Goal: Task Accomplishment & Management: Manage account settings

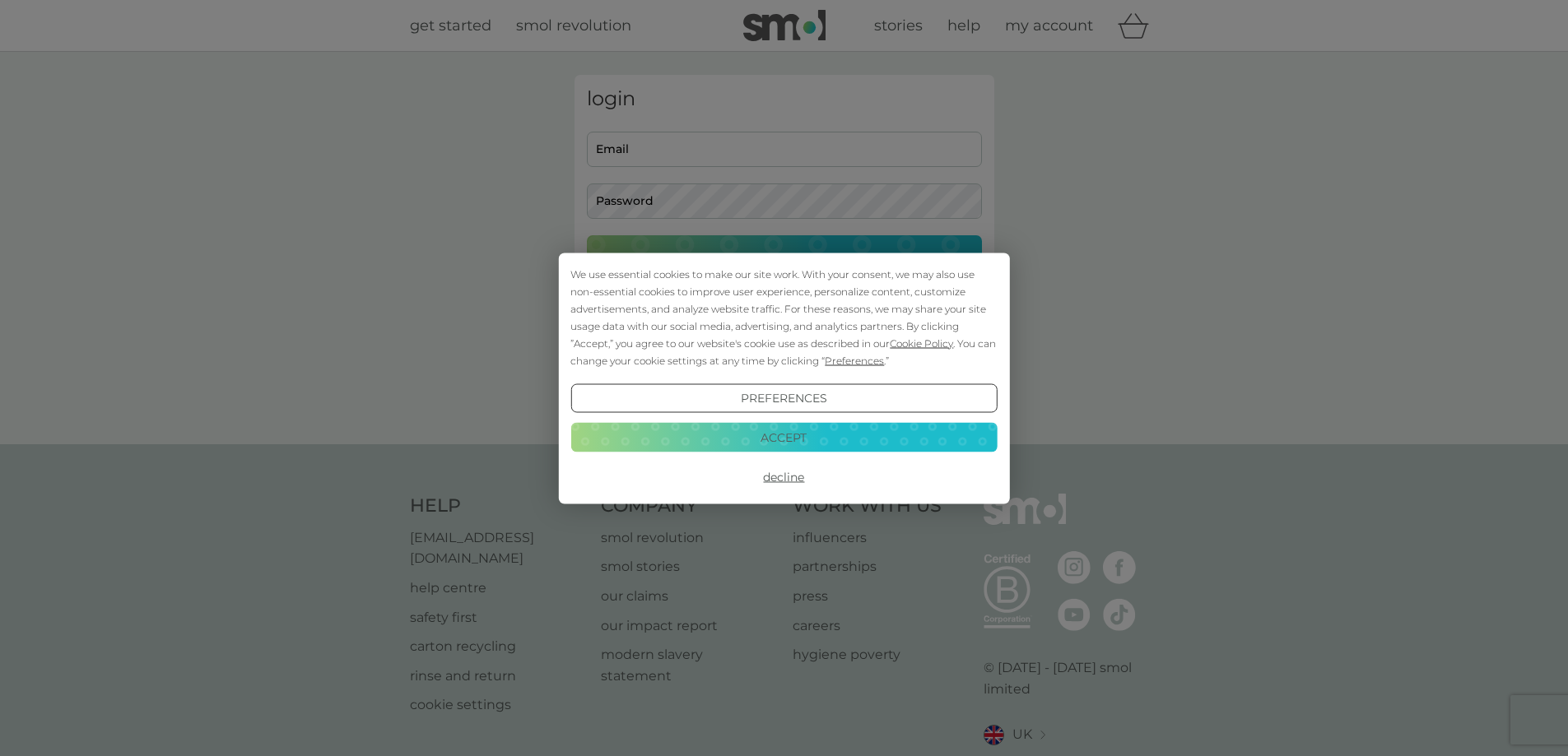
type input "[PERSON_NAME][EMAIL_ADDRESS][DOMAIN_NAME]"
click at [745, 251] on div "We use essential cookies to make our site work. With your consent, we may also …" at bounding box center [784, 378] width 1568 height 756
click at [785, 480] on button "Decline" at bounding box center [784, 476] width 426 height 29
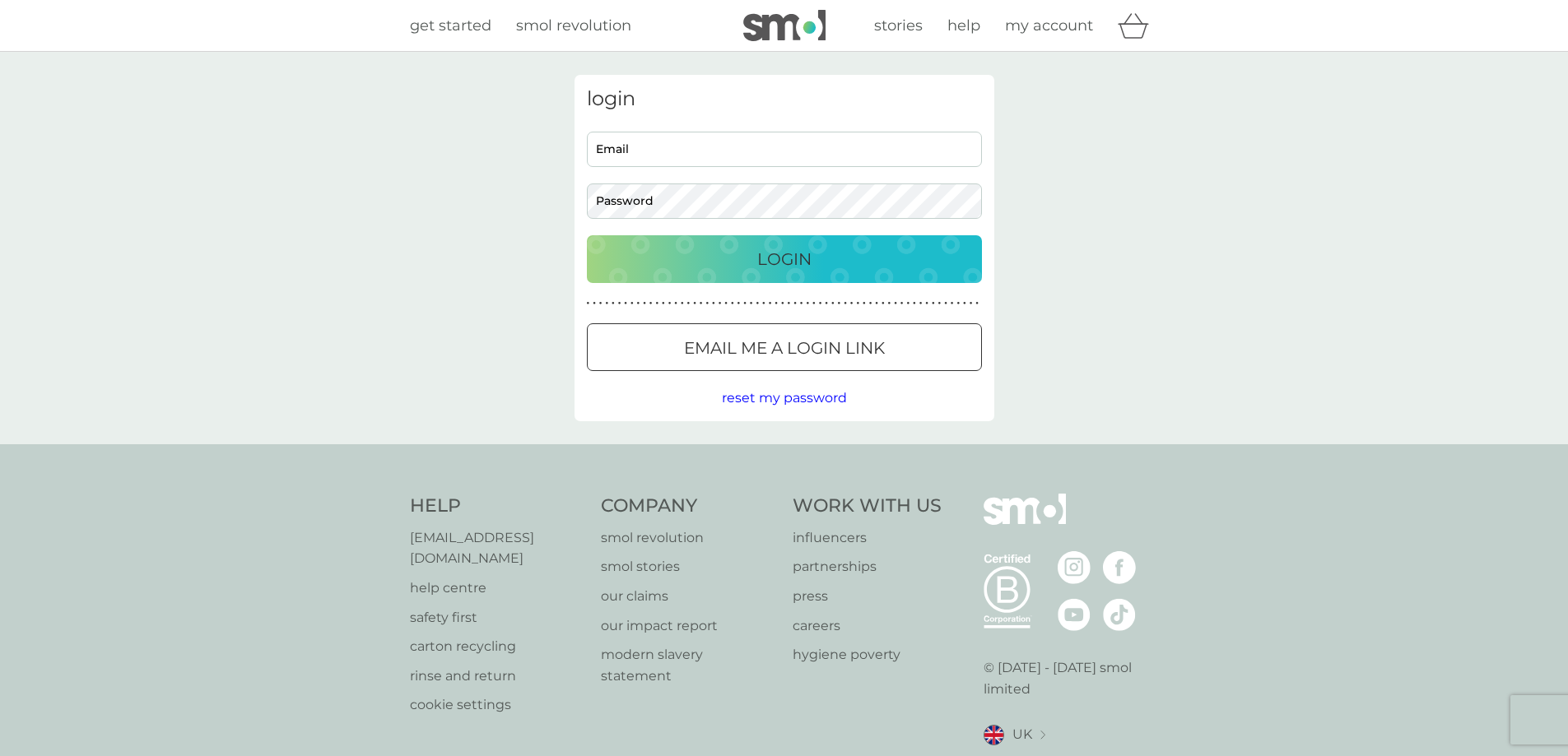
type input "[PERSON_NAME][EMAIL_ADDRESS][DOMAIN_NAME]"
click at [758, 267] on p "Login" at bounding box center [784, 260] width 54 height 27
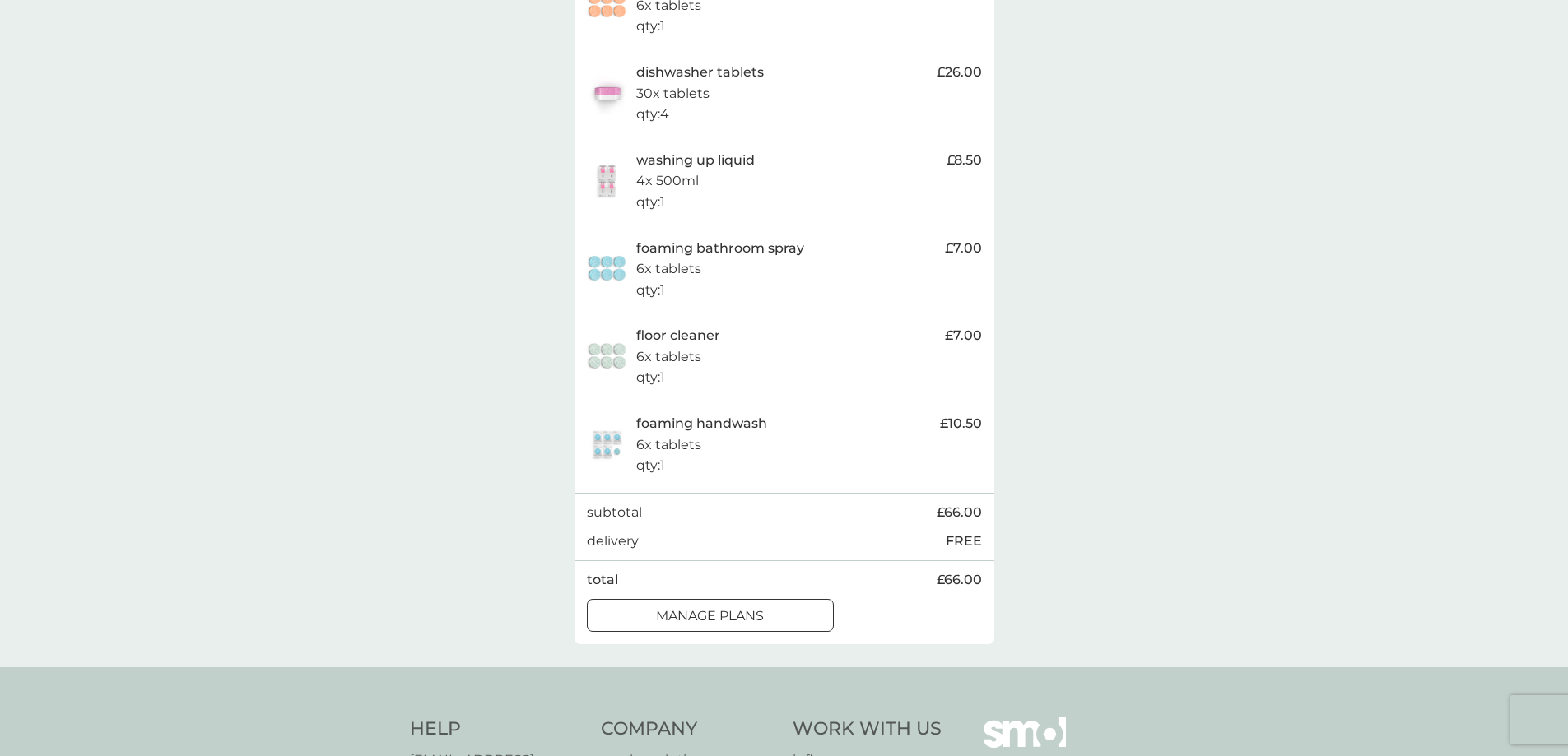
scroll to position [412, 0]
click at [744, 627] on button "manage plans" at bounding box center [710, 614] width 247 height 33
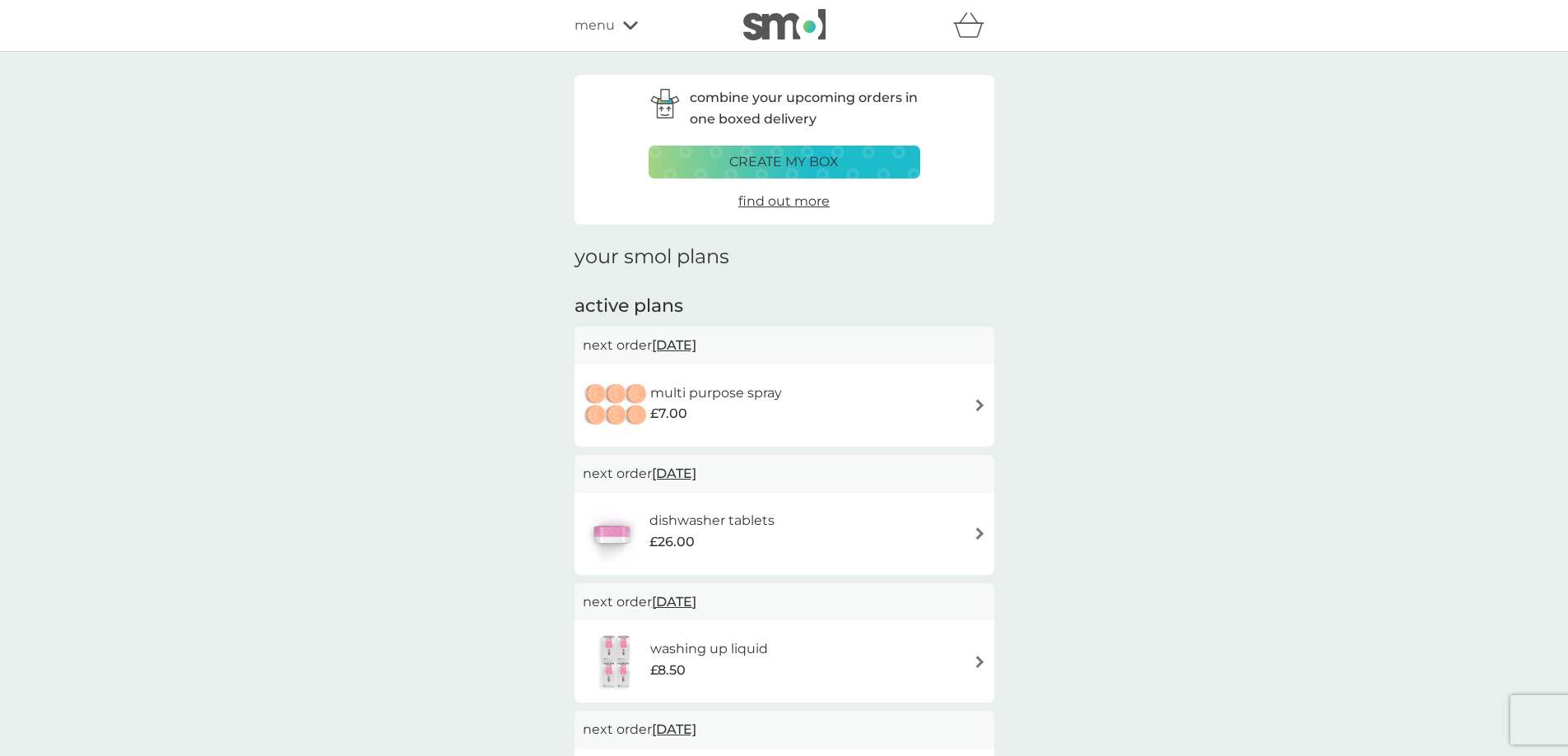
click at [671, 343] on span "12 Sep 2025" at bounding box center [673, 345] width 45 height 32
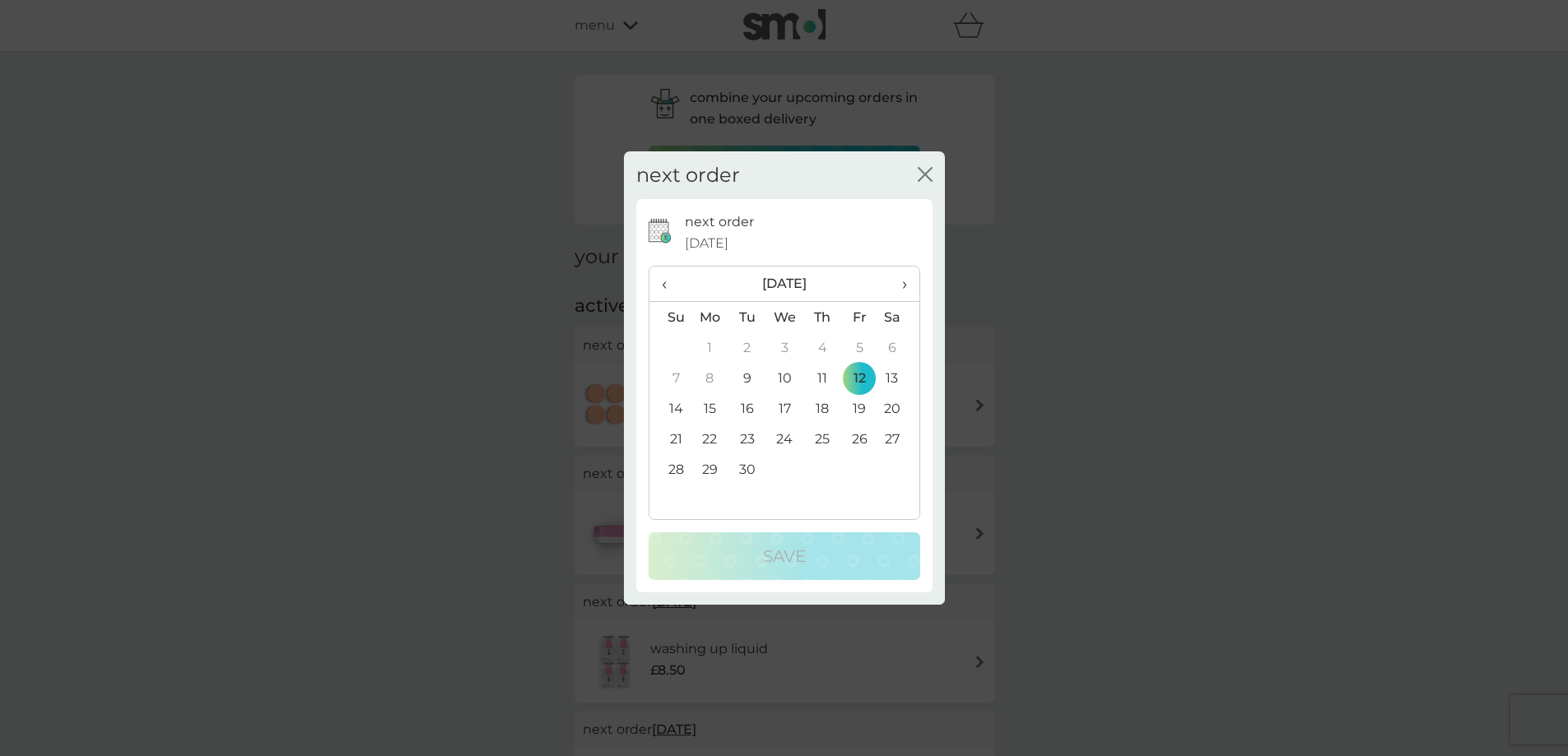
click at [859, 440] on td "26" at bounding box center [859, 439] width 37 height 30
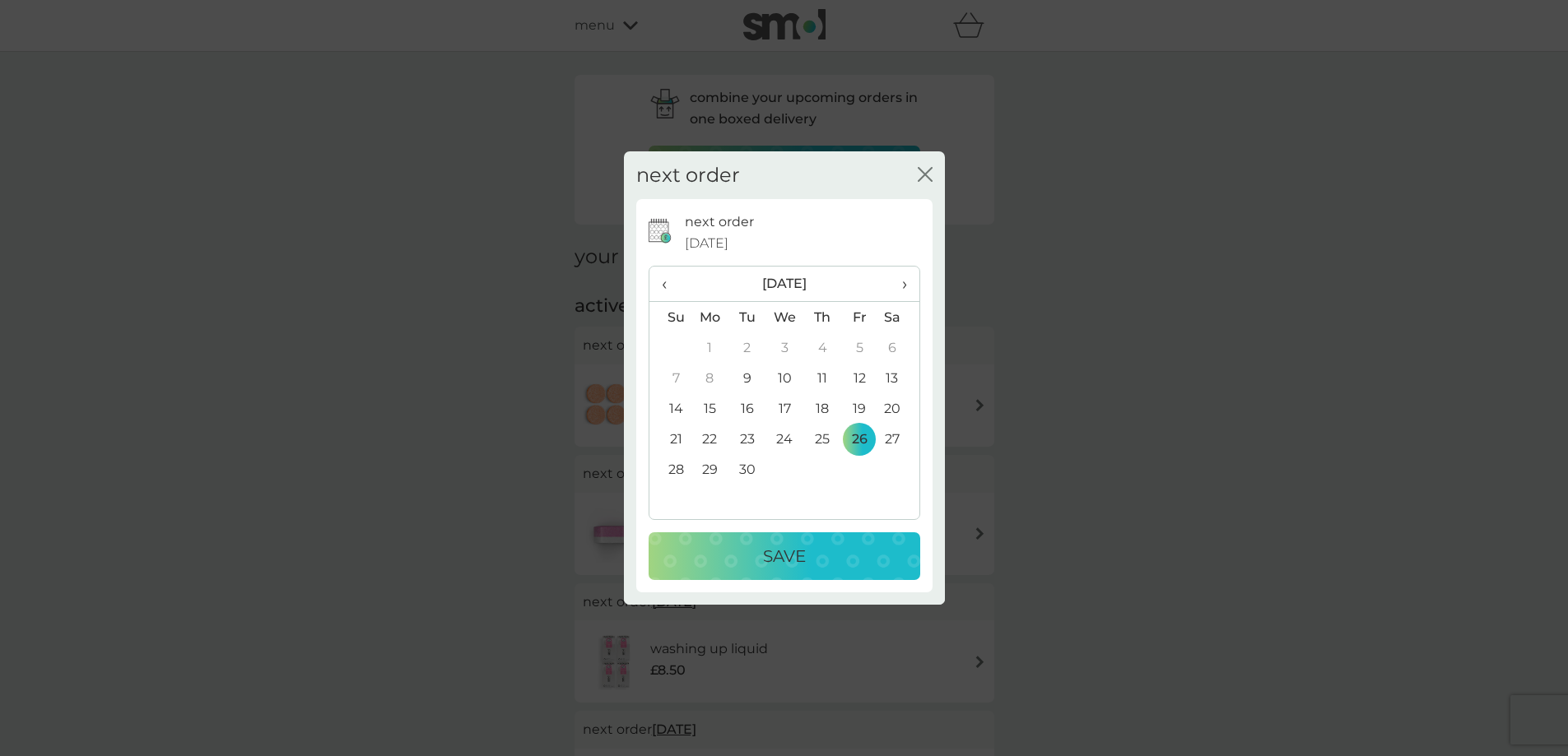
click at [823, 561] on div "Save" at bounding box center [784, 556] width 239 height 27
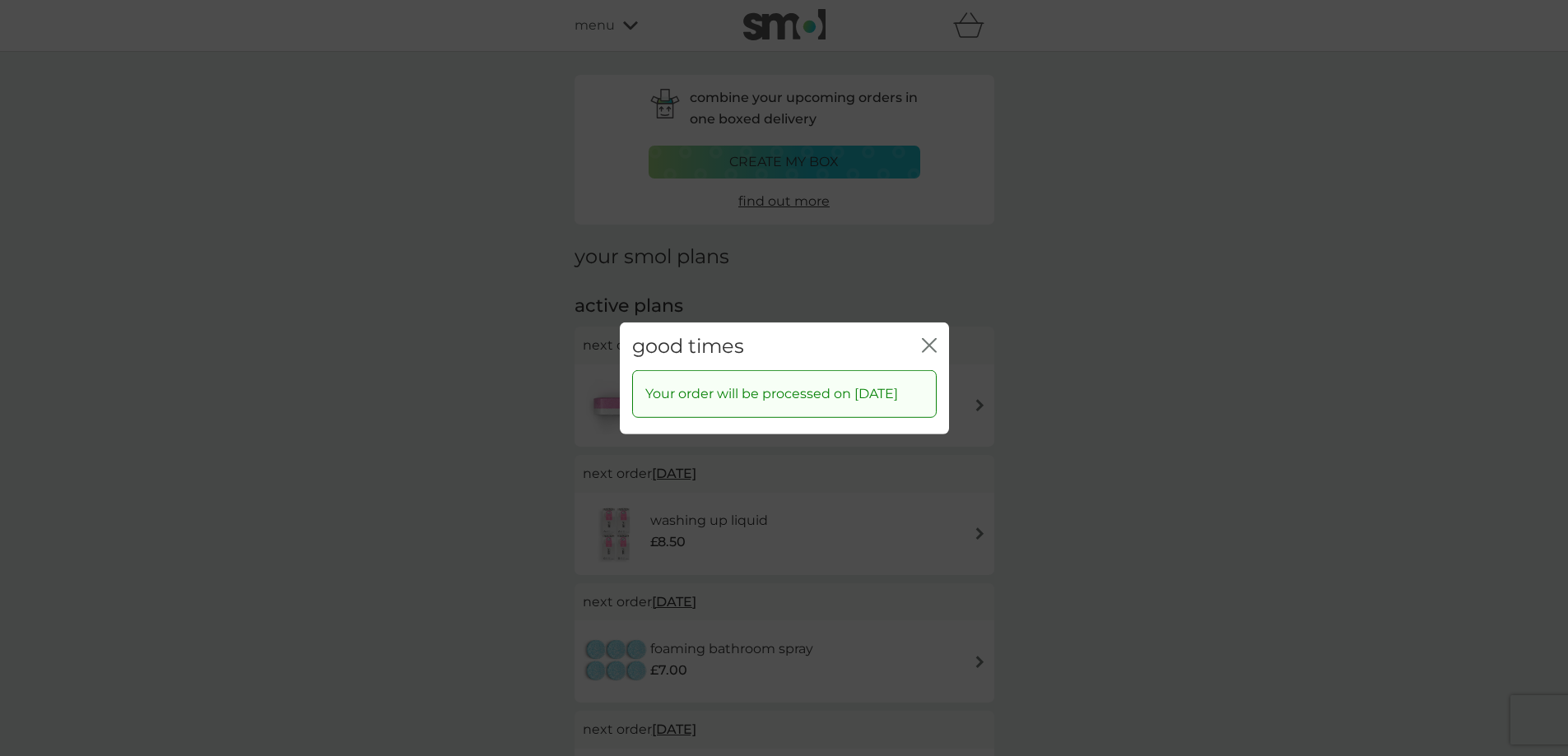
click at [932, 338] on icon "close" at bounding box center [929, 345] width 15 height 15
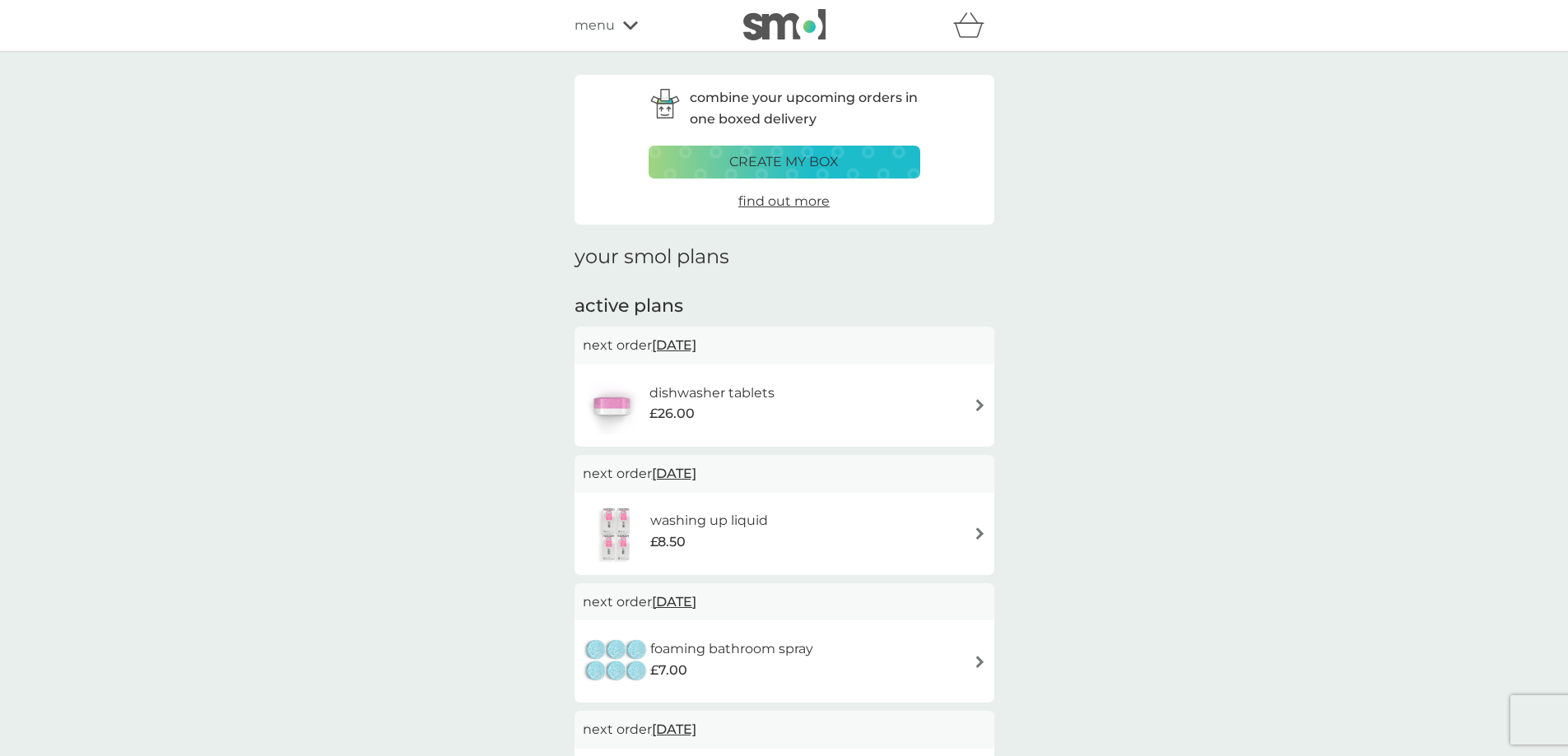
click at [696, 342] on span "12 Sep 2025" at bounding box center [673, 345] width 45 height 32
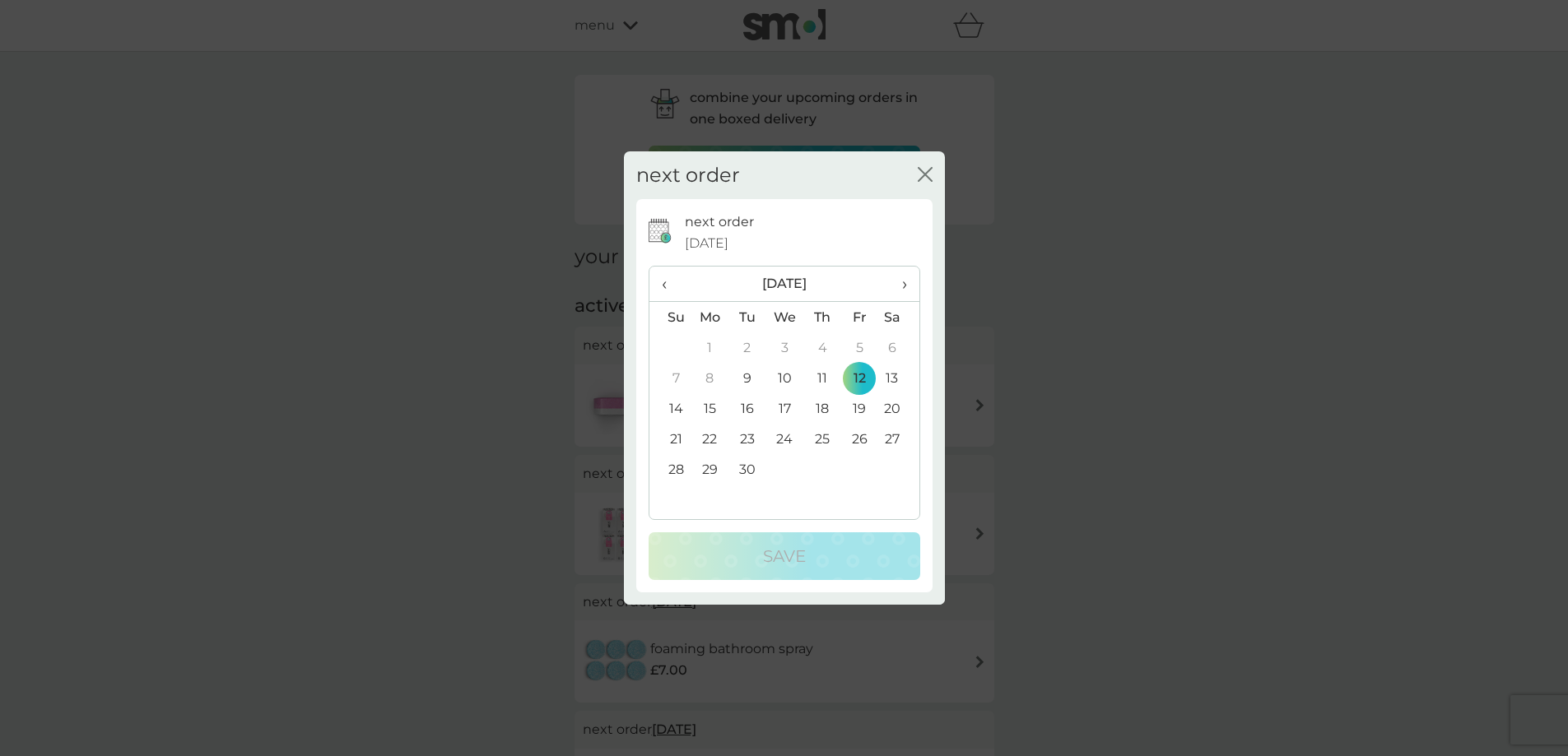
click at [855, 438] on td "26" at bounding box center [859, 439] width 37 height 30
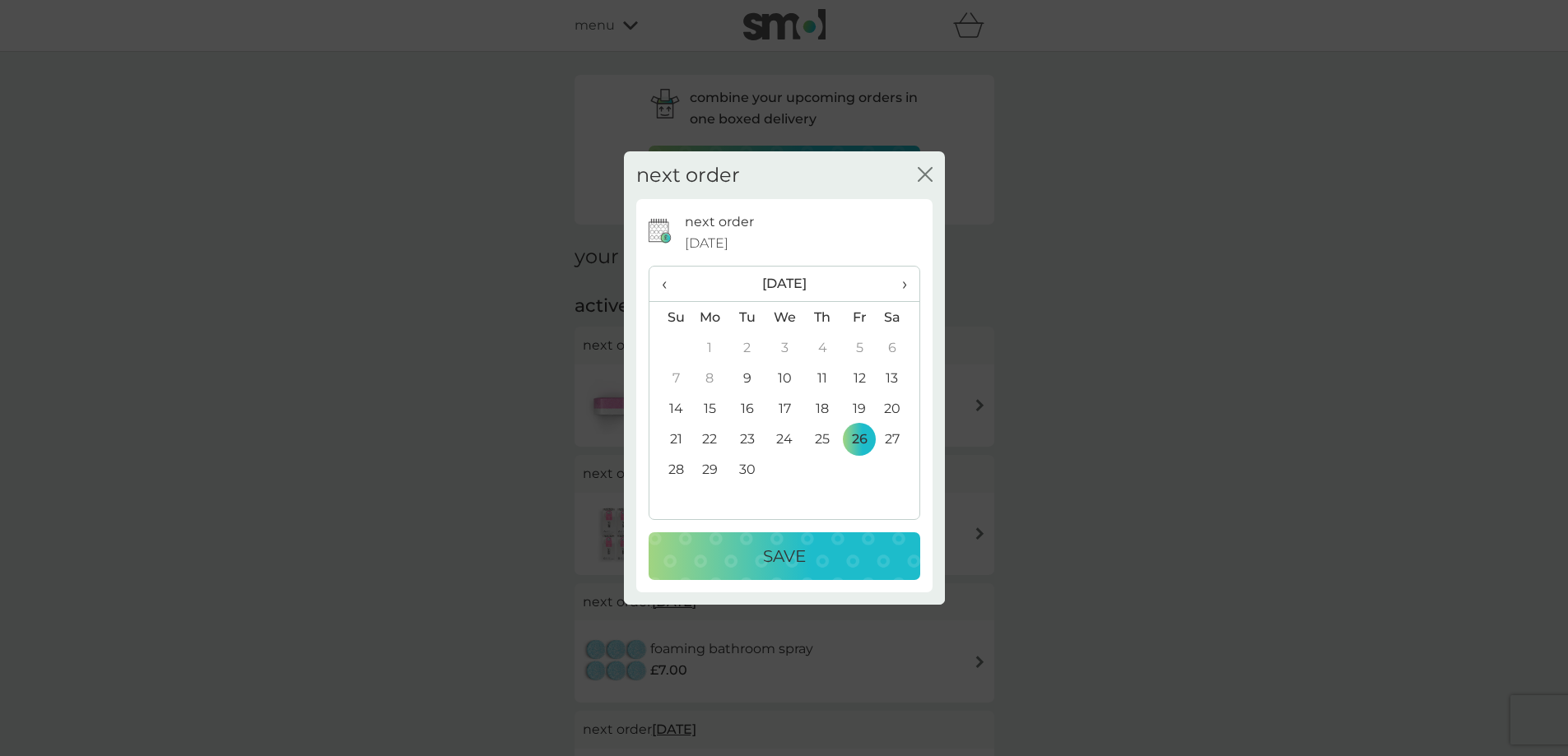
click at [857, 559] on div "Save" at bounding box center [784, 556] width 239 height 27
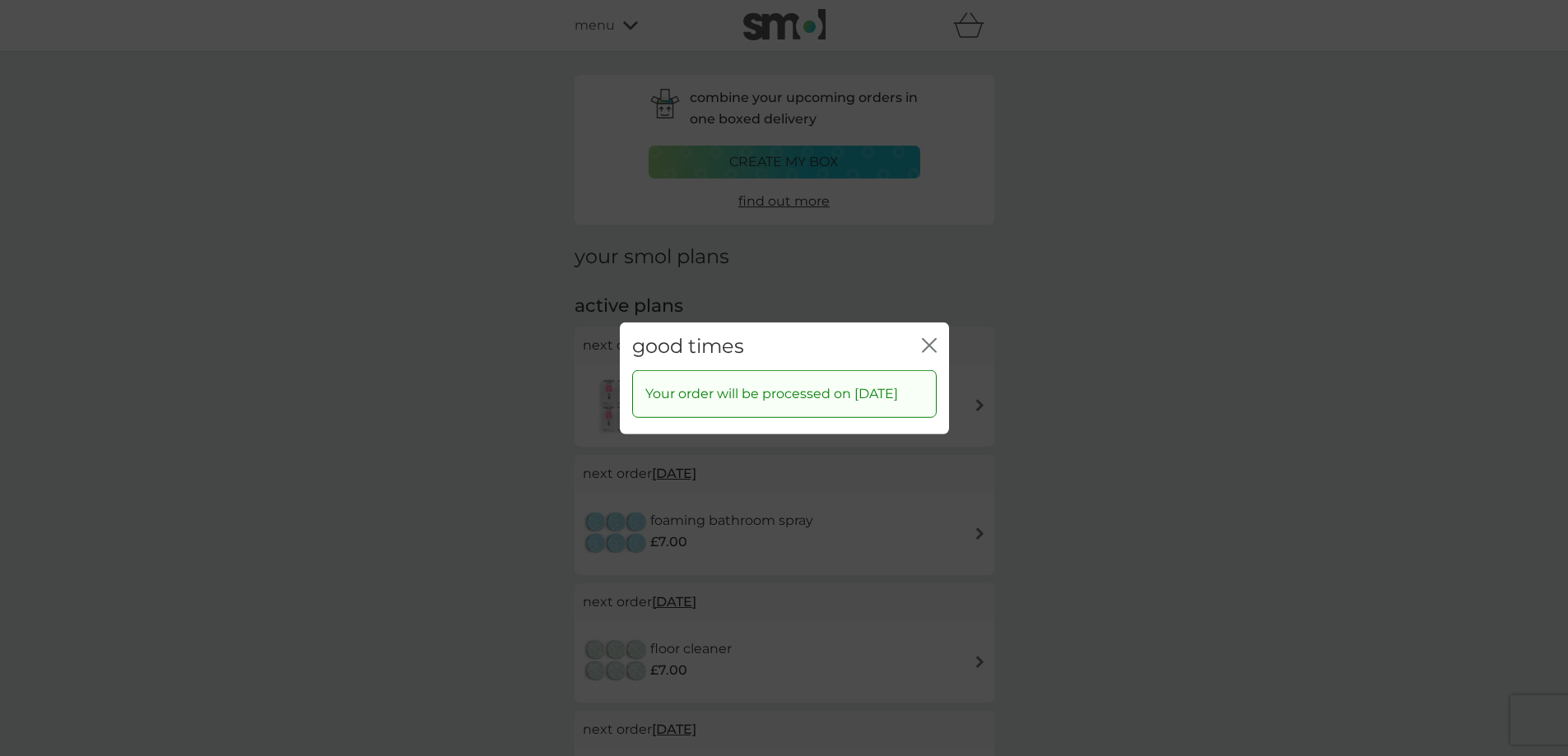
click at [922, 339] on icon "close" at bounding box center [929, 345] width 15 height 15
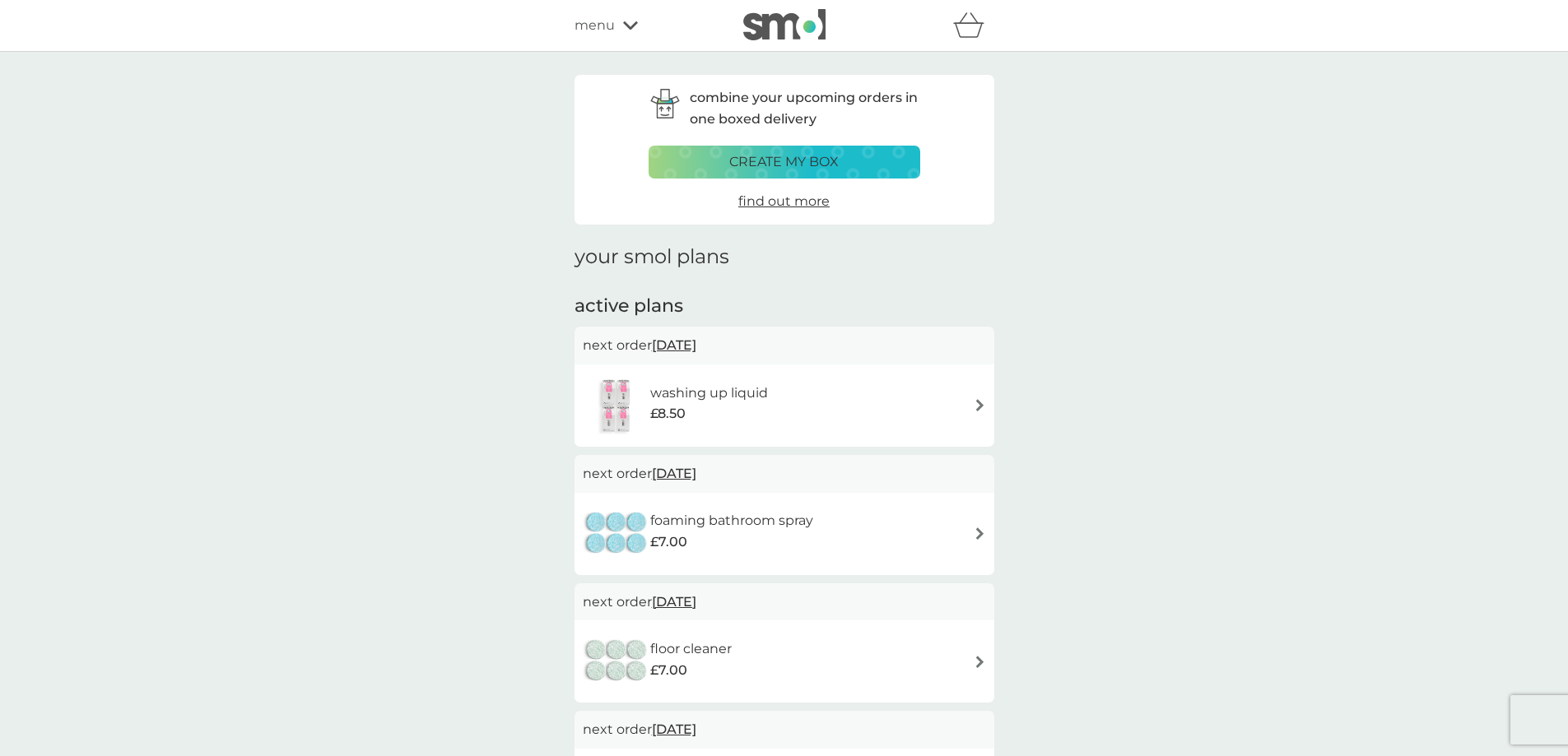
click at [695, 344] on span "12 Sep 2025" at bounding box center [673, 345] width 45 height 32
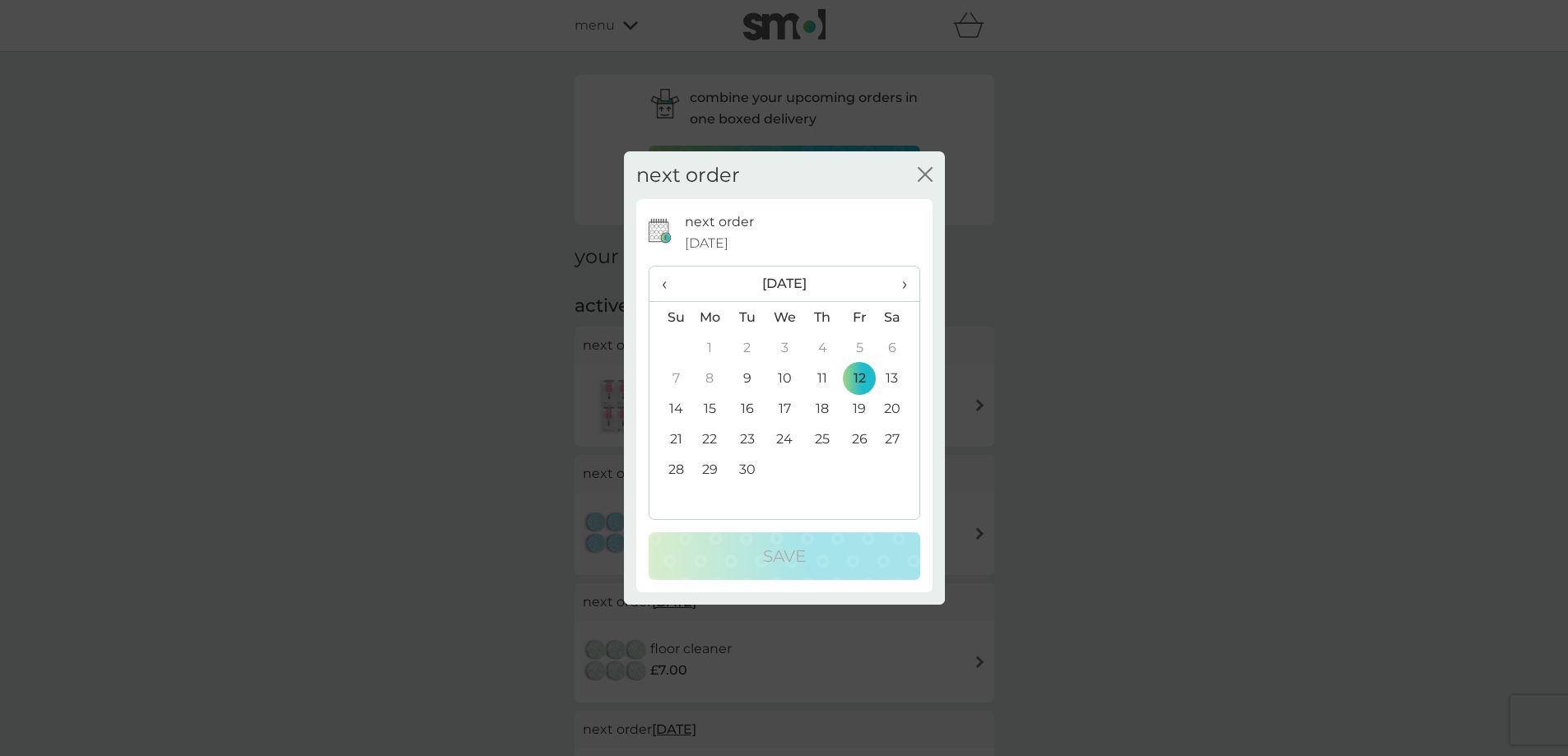
click at [852, 433] on td "26" at bounding box center [859, 439] width 37 height 30
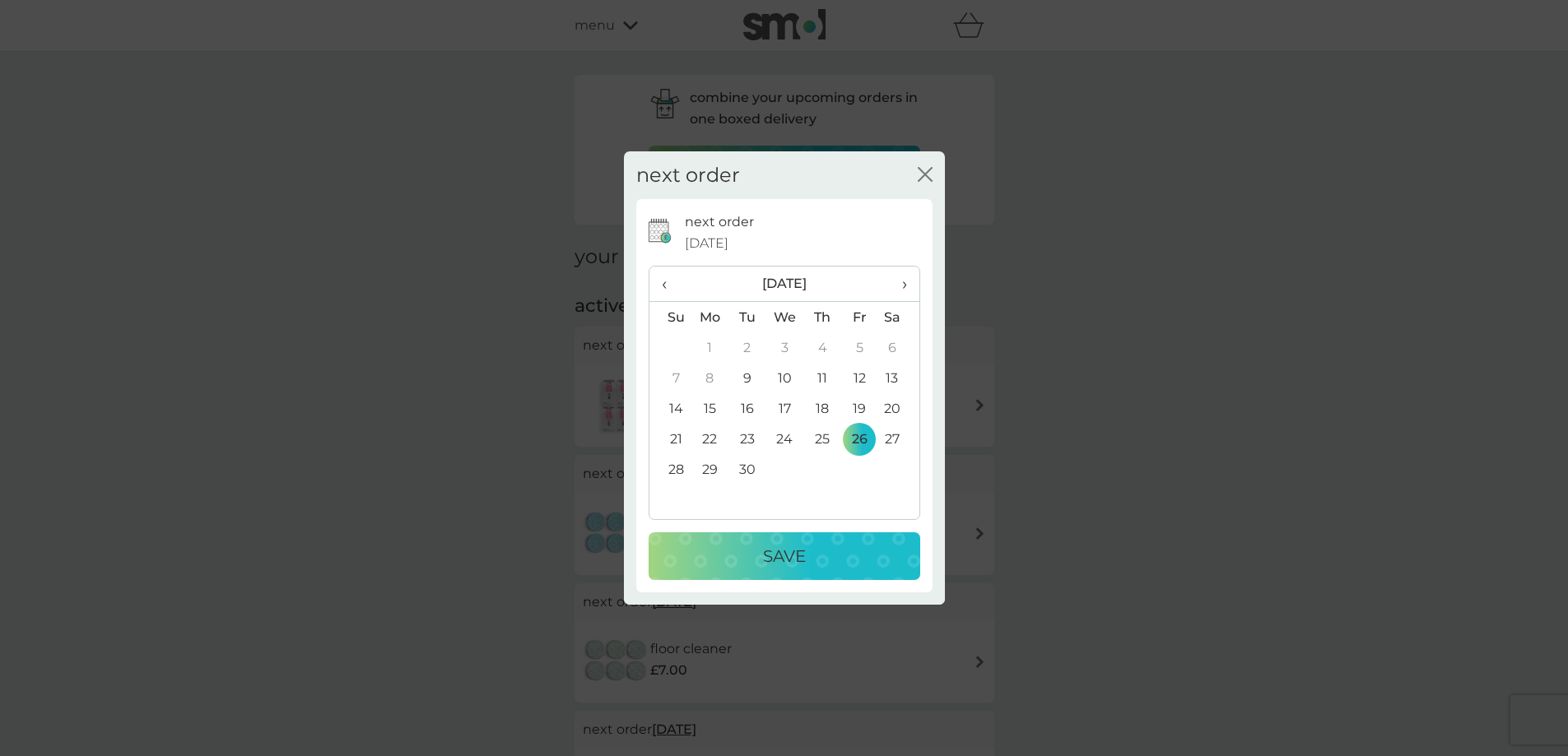
click at [857, 557] on div "Save" at bounding box center [784, 556] width 239 height 27
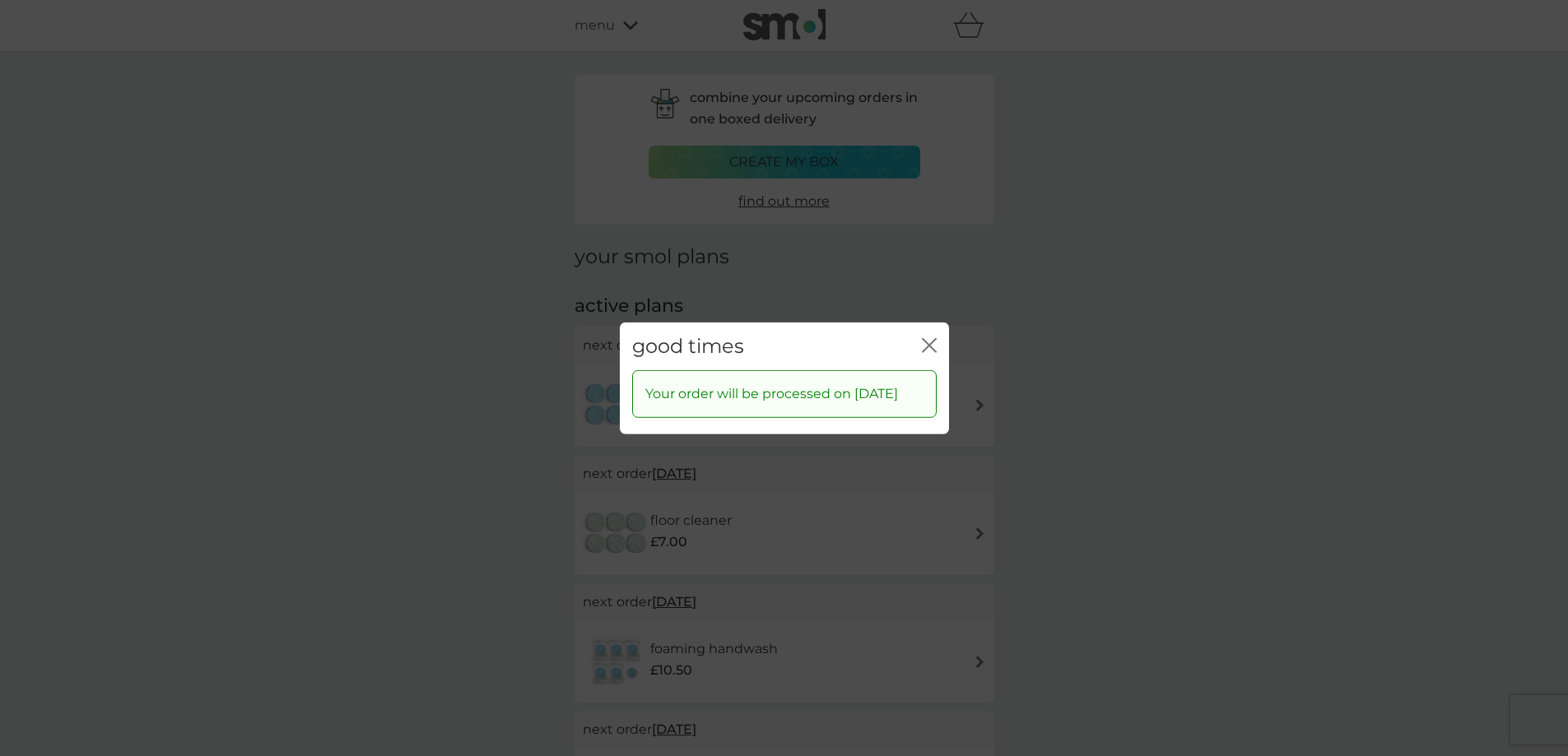
click at [928, 338] on icon "close" at bounding box center [929, 345] width 15 height 15
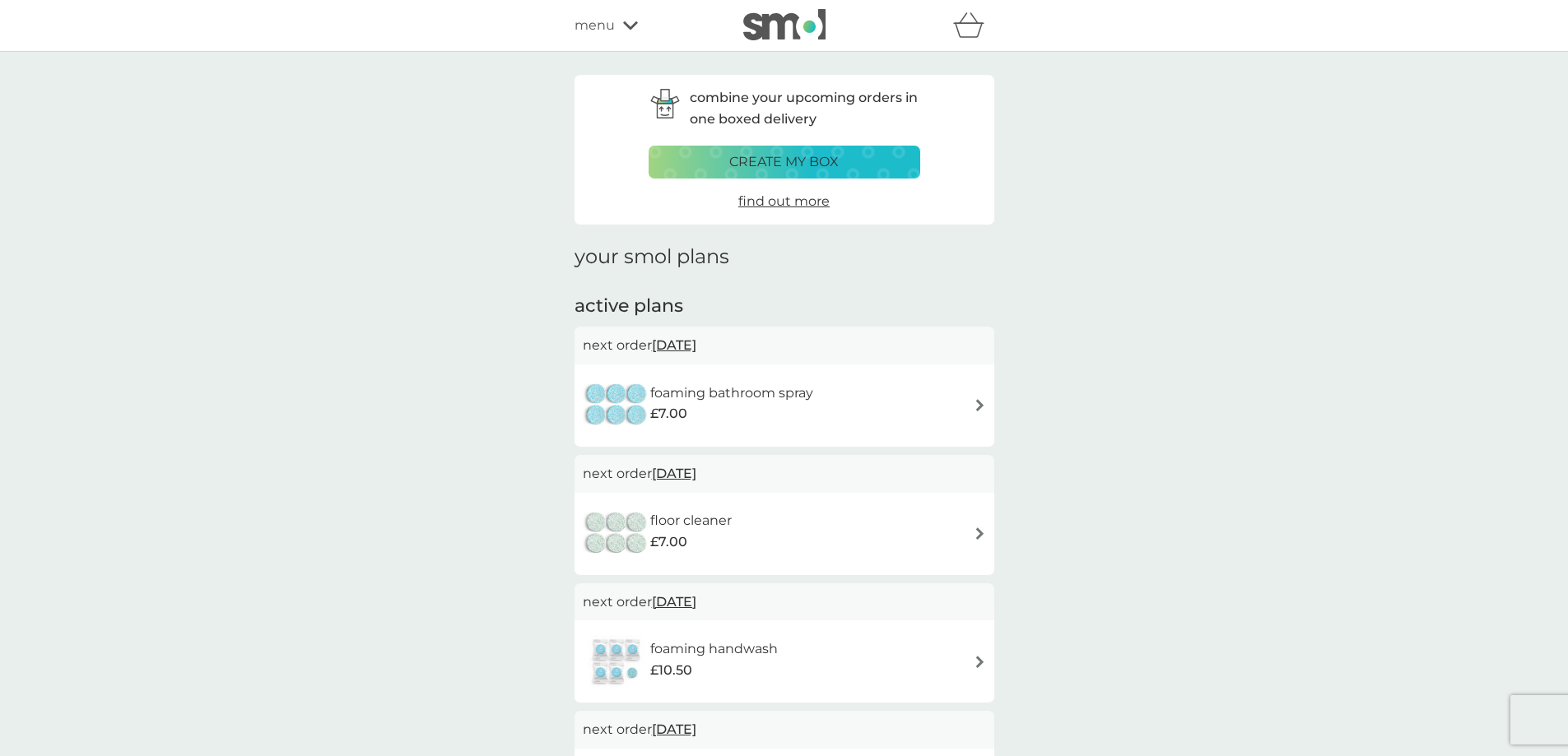
click at [696, 345] on span "12 Sep 2025" at bounding box center [673, 345] width 45 height 32
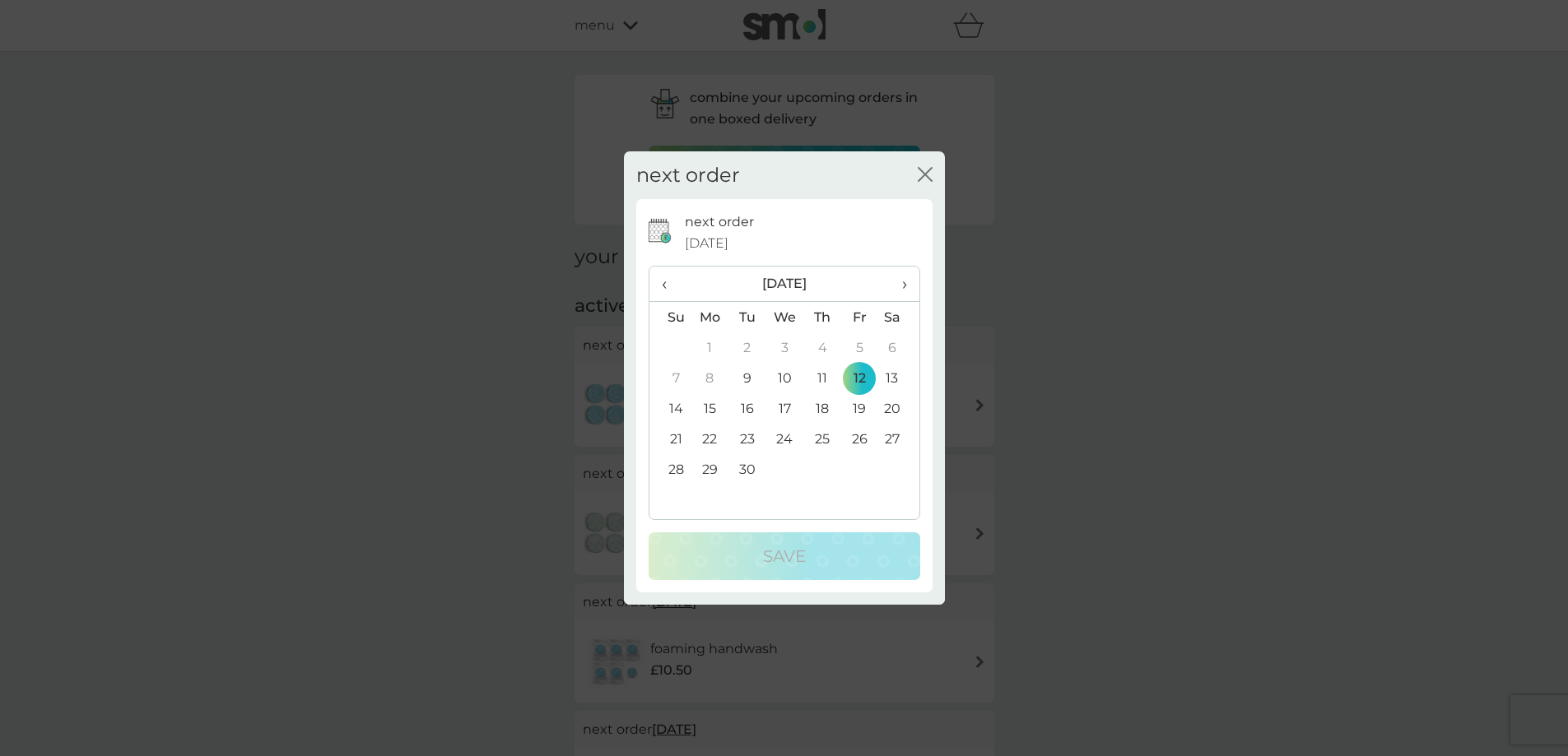
click at [854, 436] on td "26" at bounding box center [859, 439] width 37 height 30
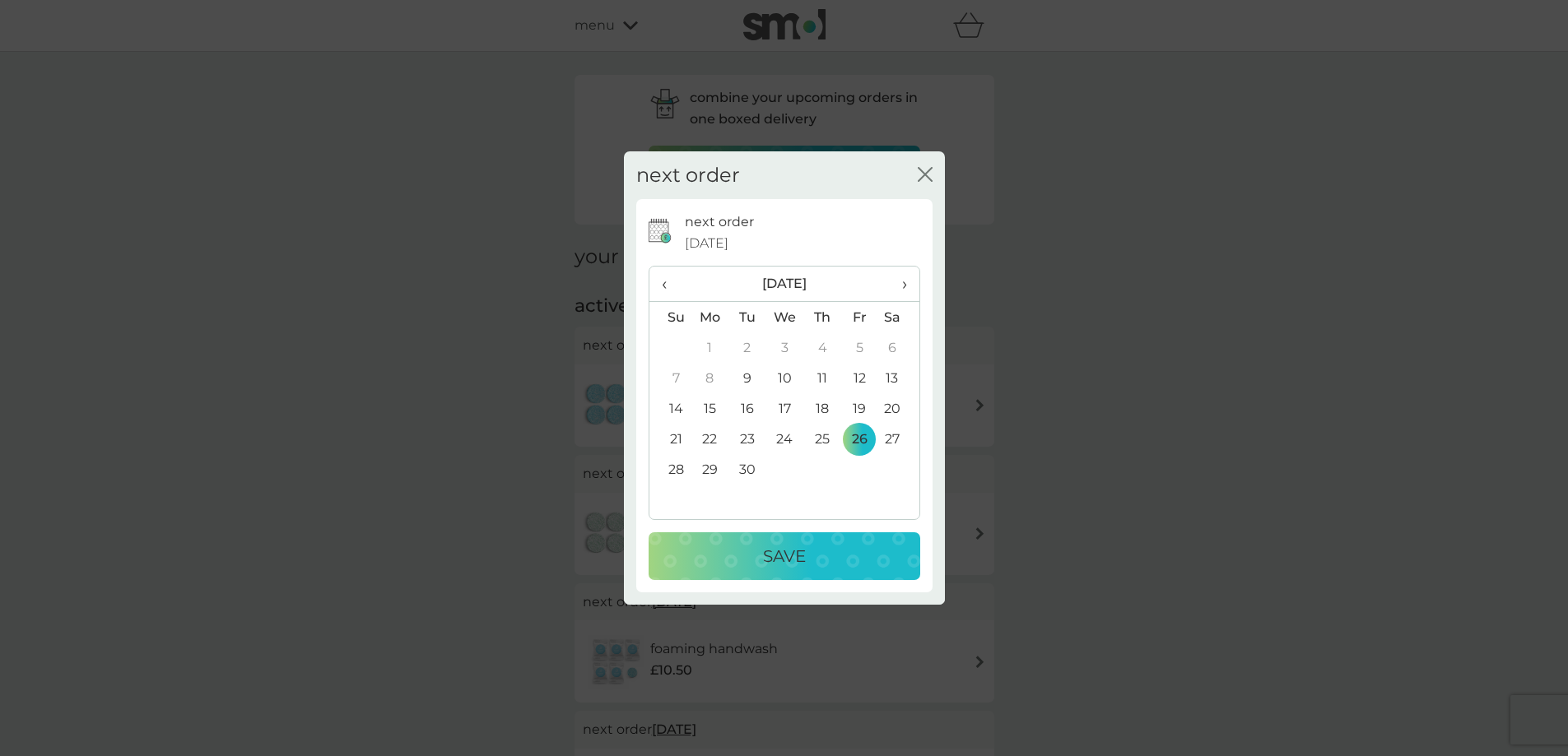
click at [863, 548] on div "Save" at bounding box center [784, 556] width 239 height 27
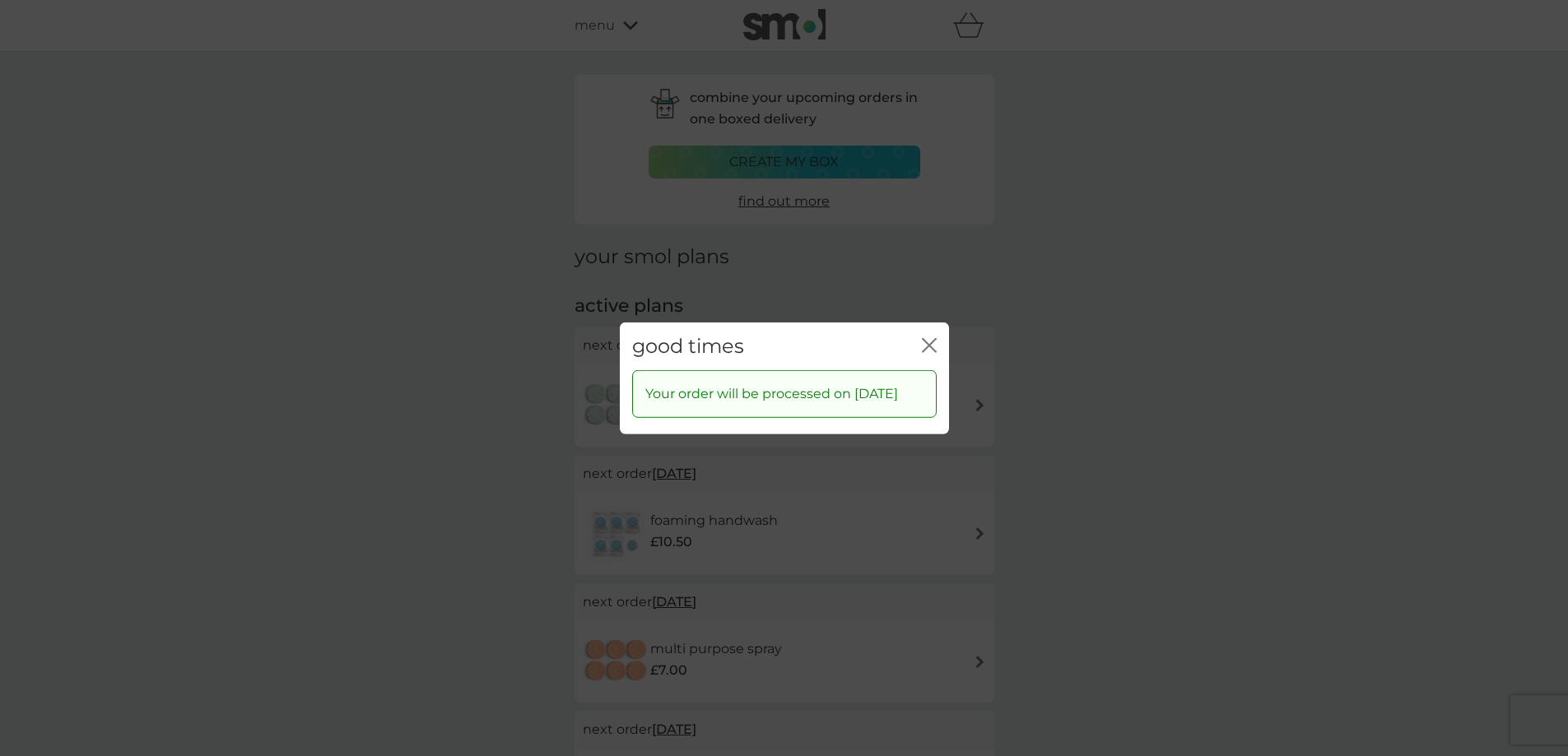
click at [928, 338] on icon "close" at bounding box center [929, 345] width 15 height 15
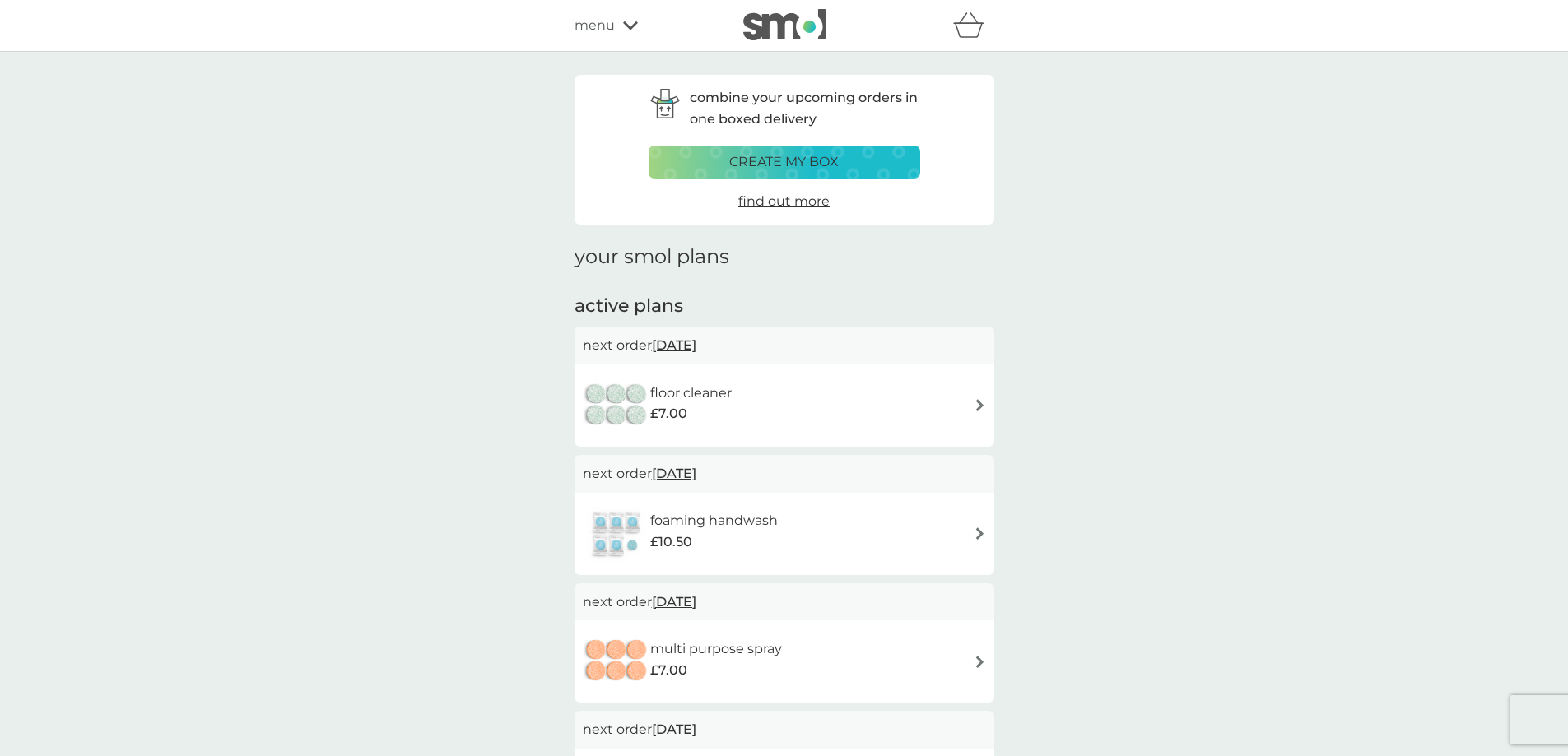
click at [696, 345] on span "12 Sep 2025" at bounding box center [673, 345] width 45 height 32
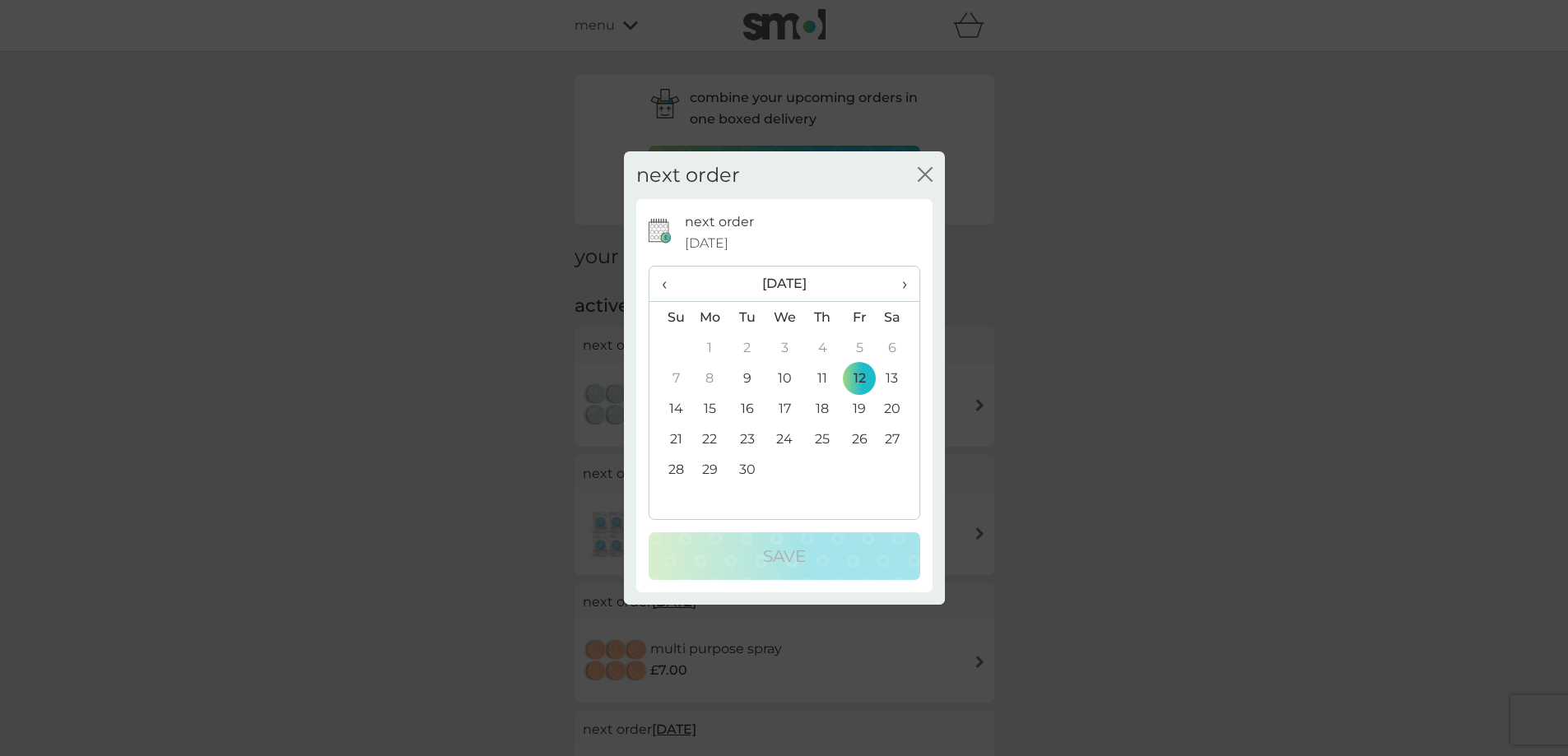
click at [856, 436] on td "26" at bounding box center [859, 439] width 37 height 30
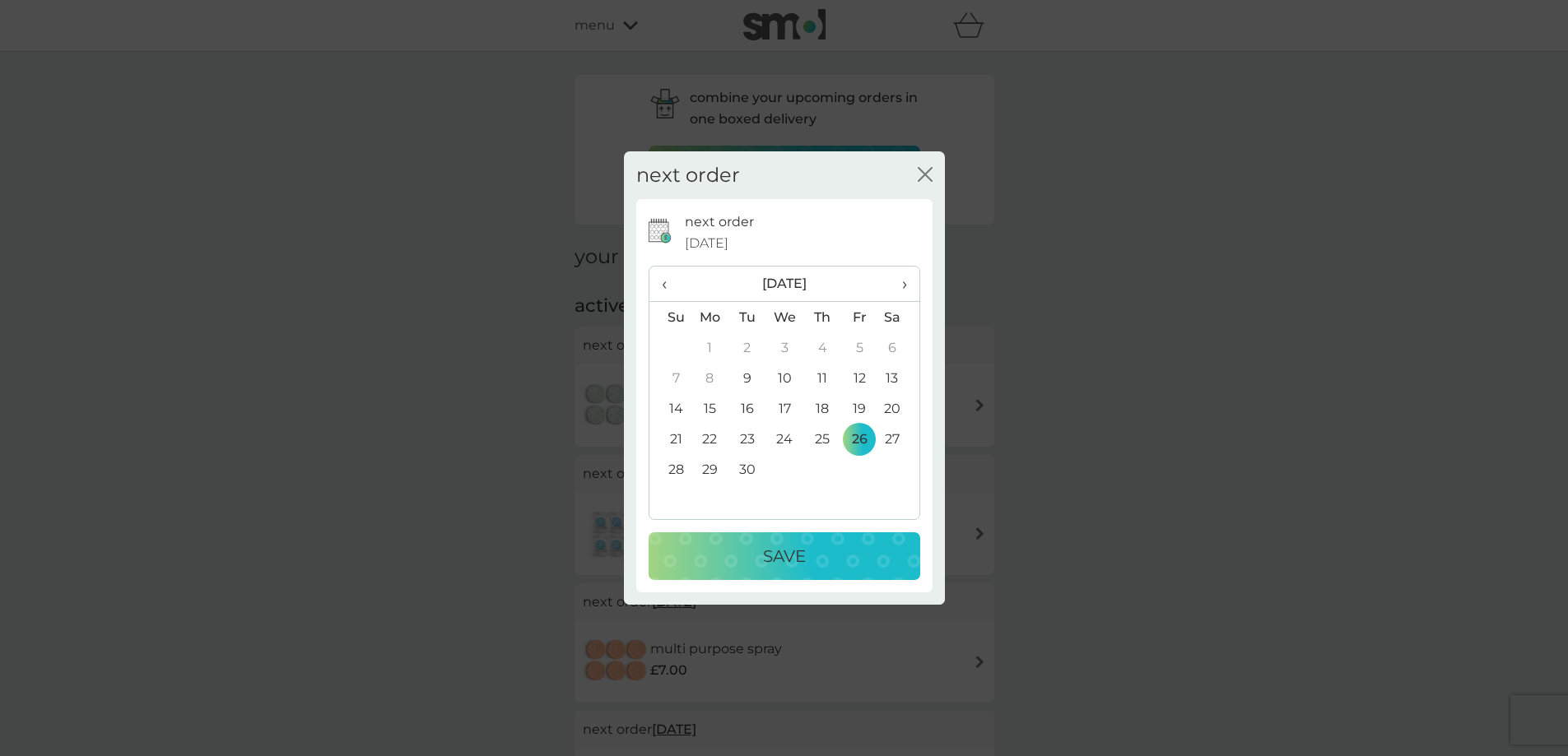
click at [855, 558] on div "Save" at bounding box center [784, 556] width 239 height 27
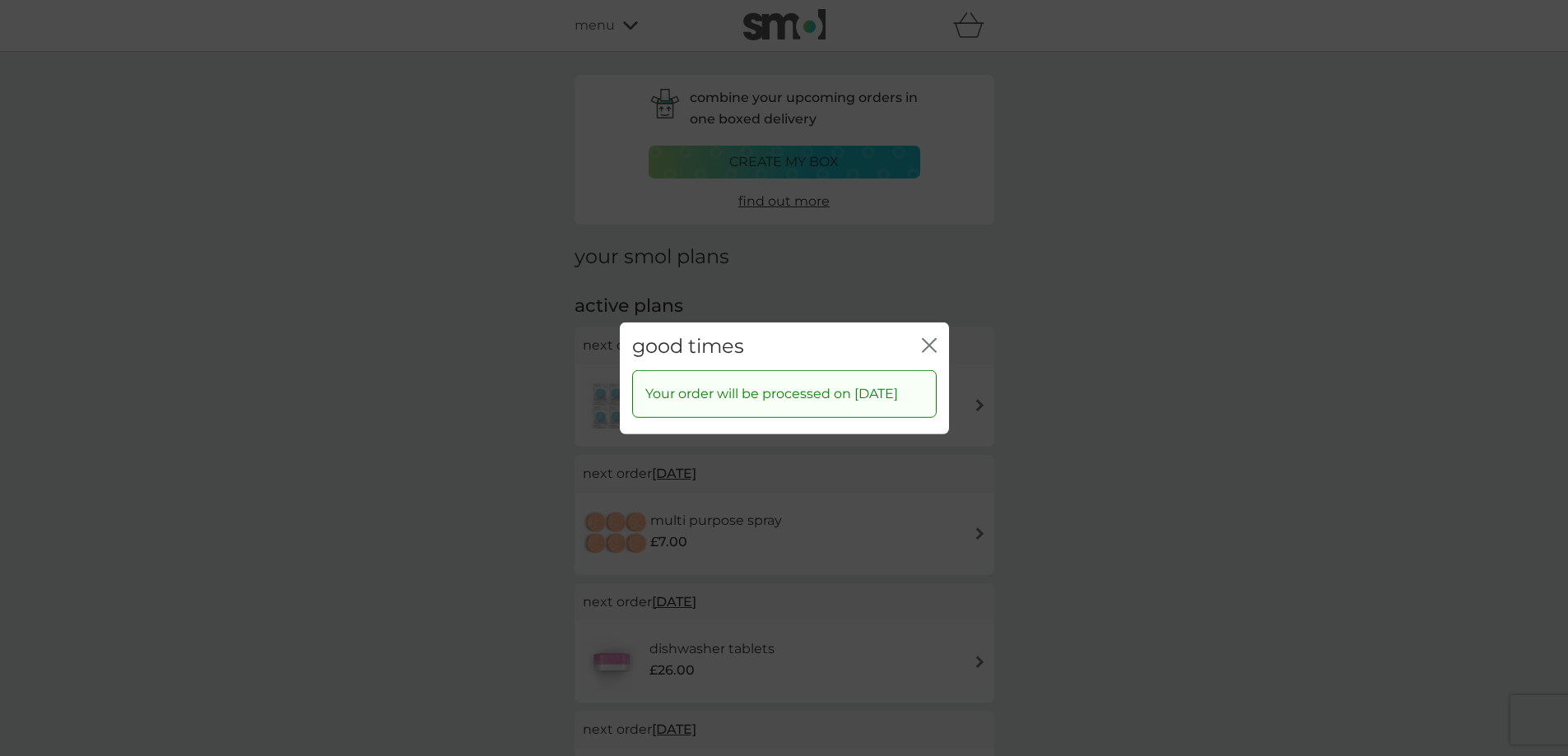
click at [925, 339] on icon "close" at bounding box center [925, 345] width 7 height 13
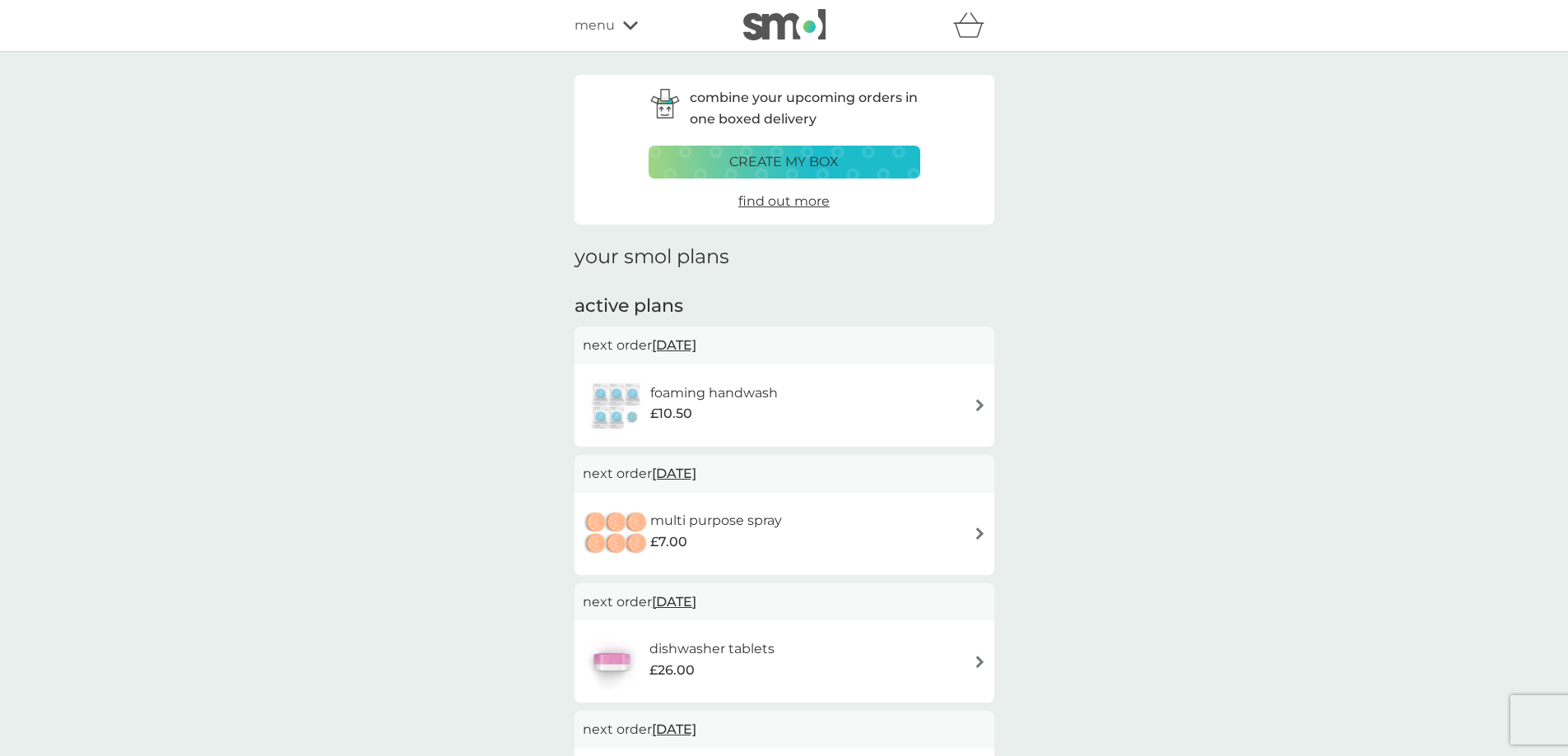
click at [696, 341] on span "12 Sep 2025" at bounding box center [673, 345] width 45 height 32
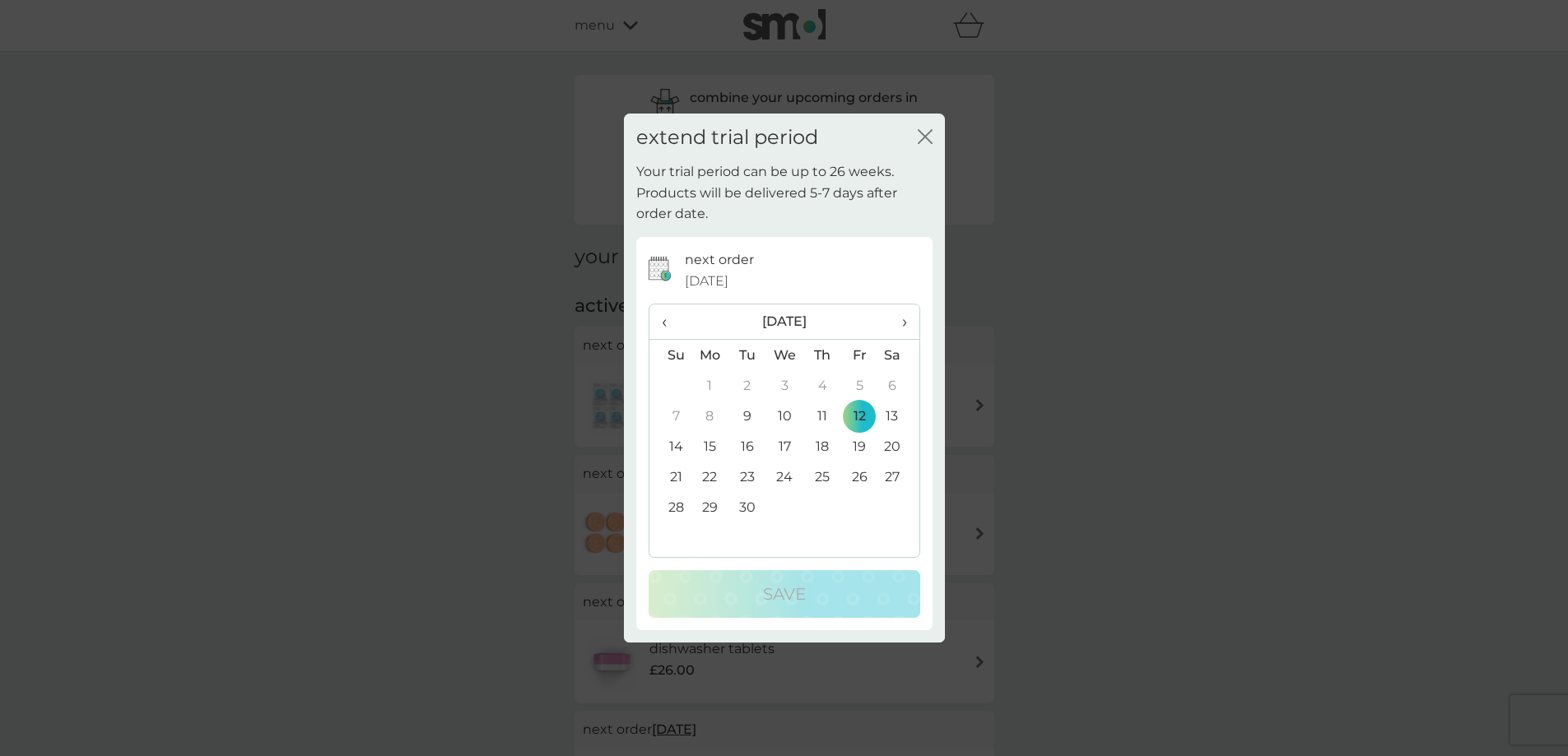
click at [861, 476] on td "26" at bounding box center [859, 476] width 37 height 30
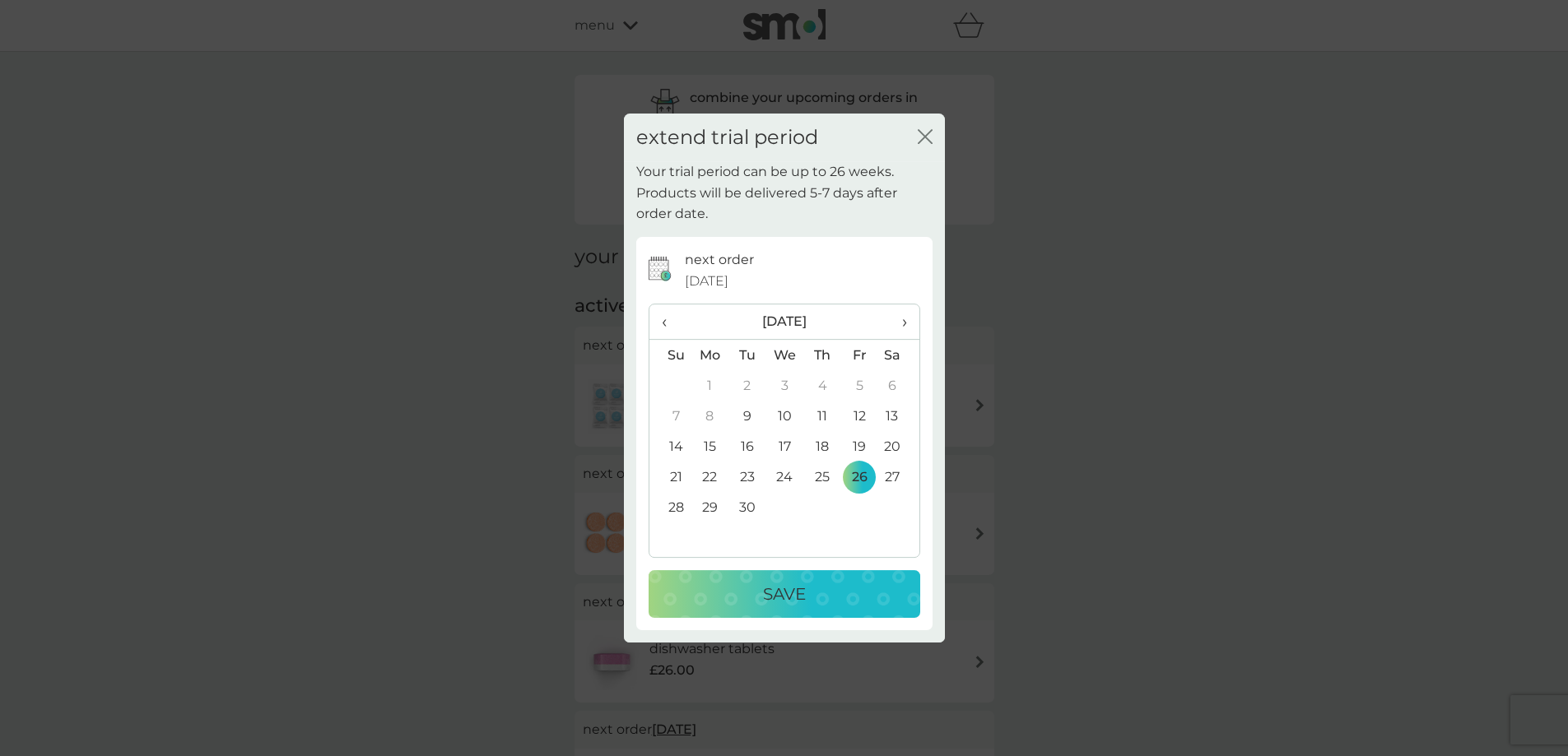
click at [842, 588] on div "Save" at bounding box center [784, 594] width 239 height 27
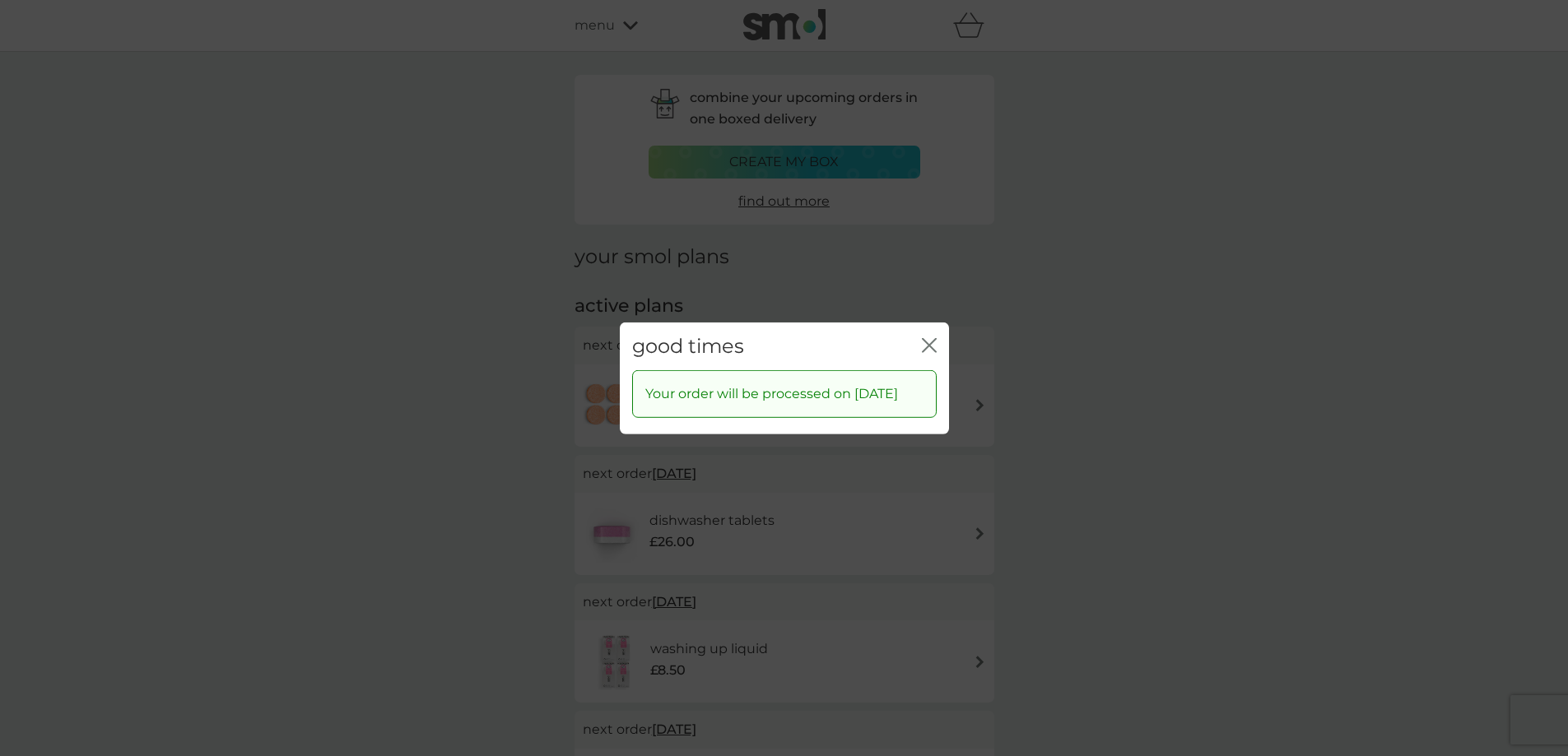
click at [929, 339] on icon "close" at bounding box center [932, 345] width 7 height 13
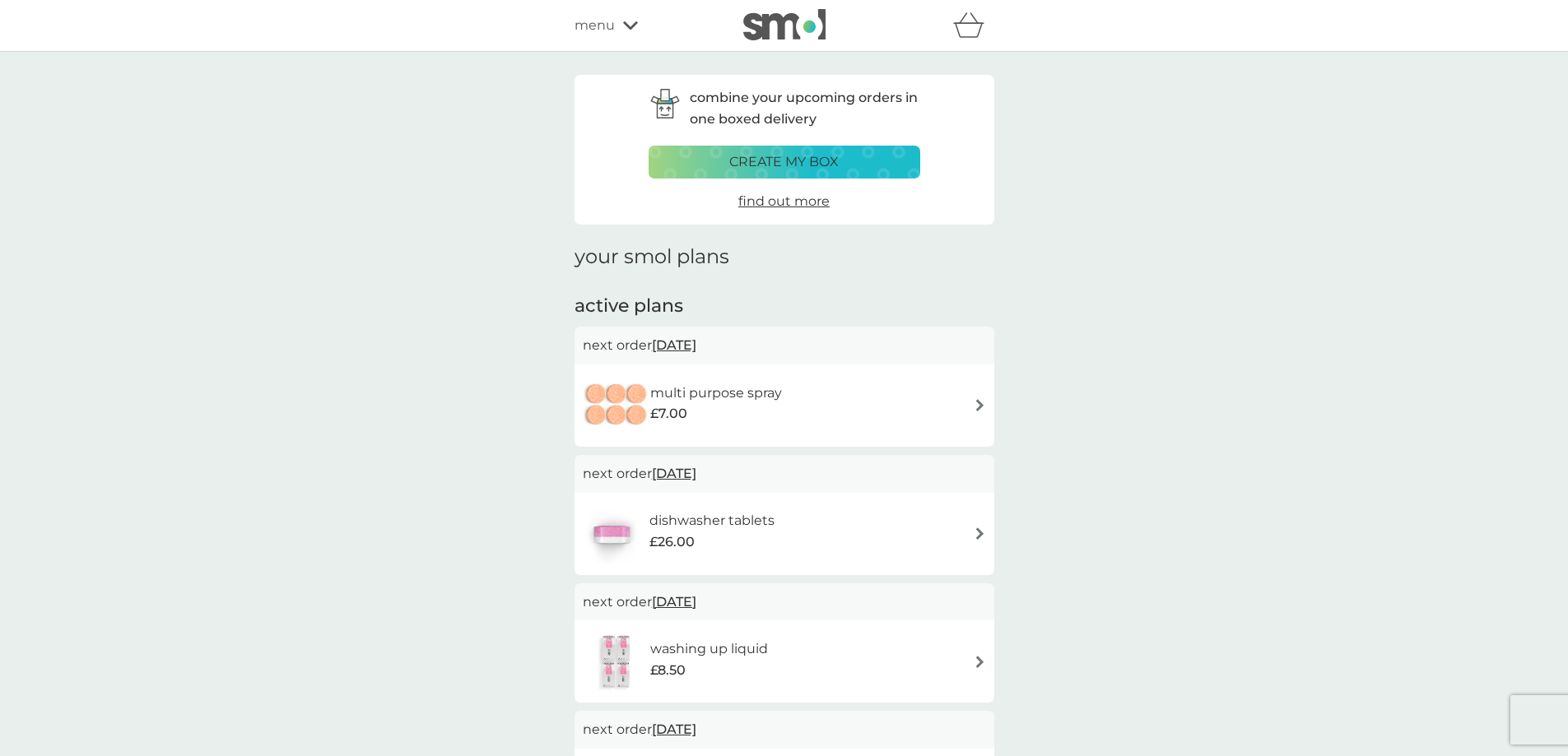
click at [679, 345] on span "26 Sep 2025" at bounding box center [673, 345] width 45 height 32
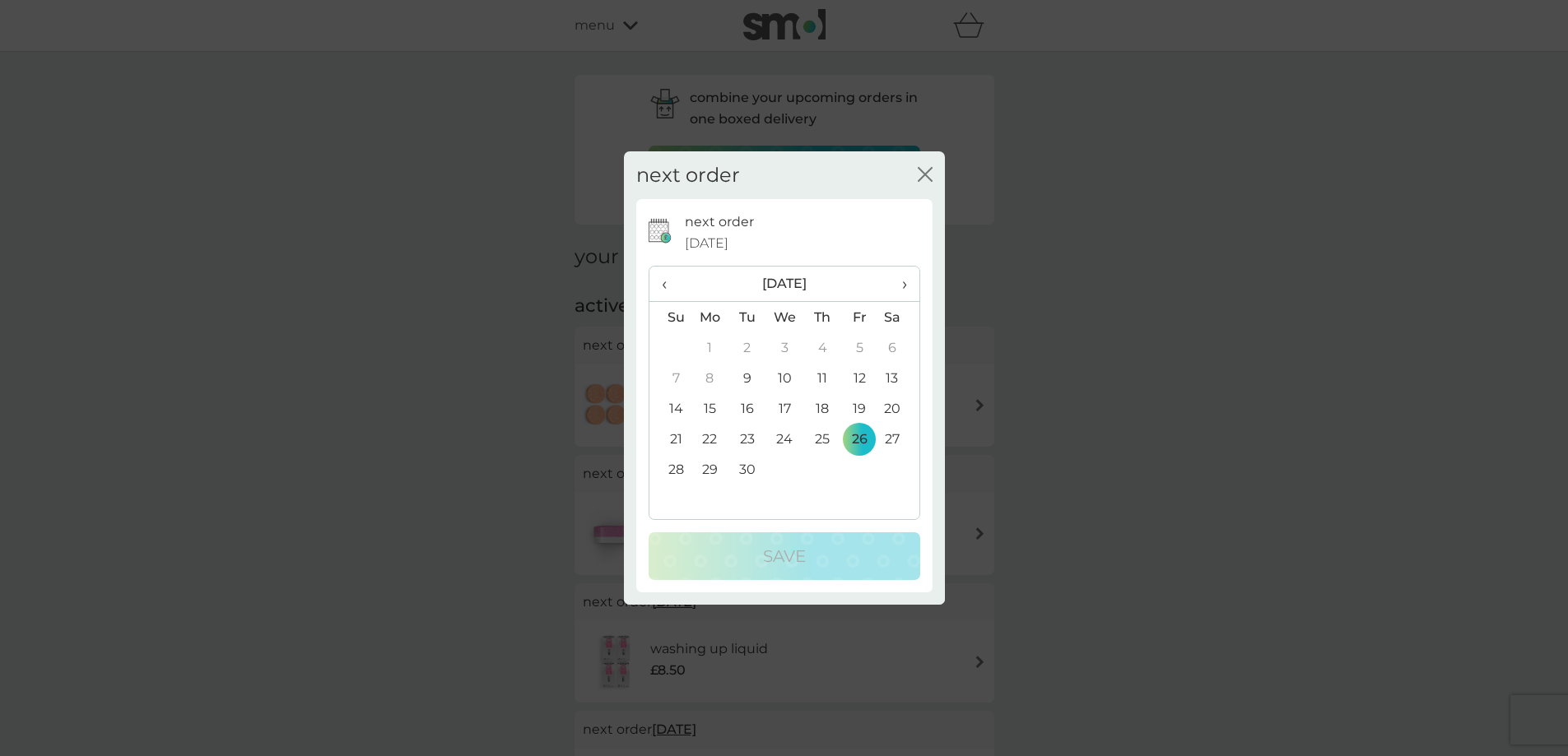
click at [920, 167] on icon "close" at bounding box center [925, 175] width 15 height 15
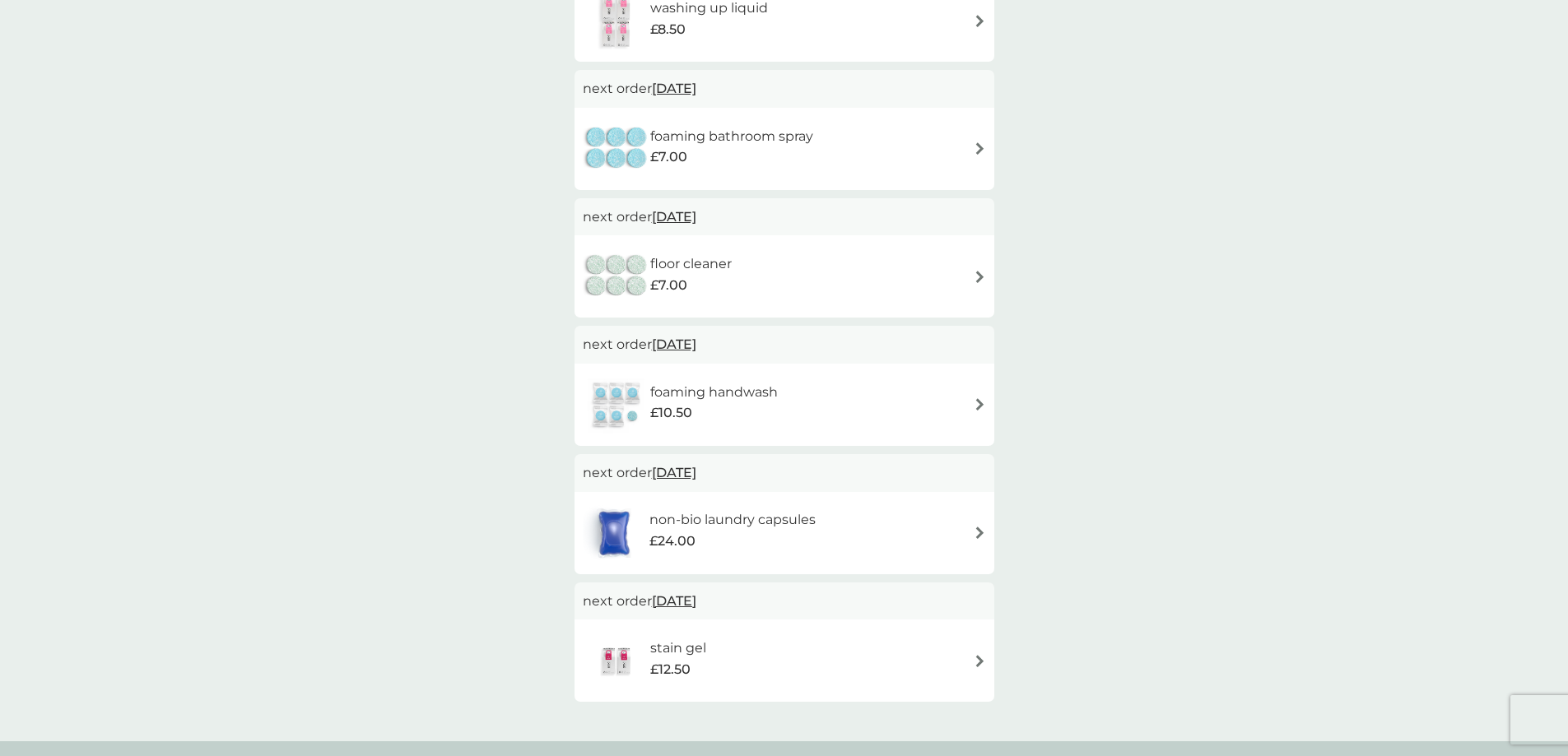
scroll to position [658, 0]
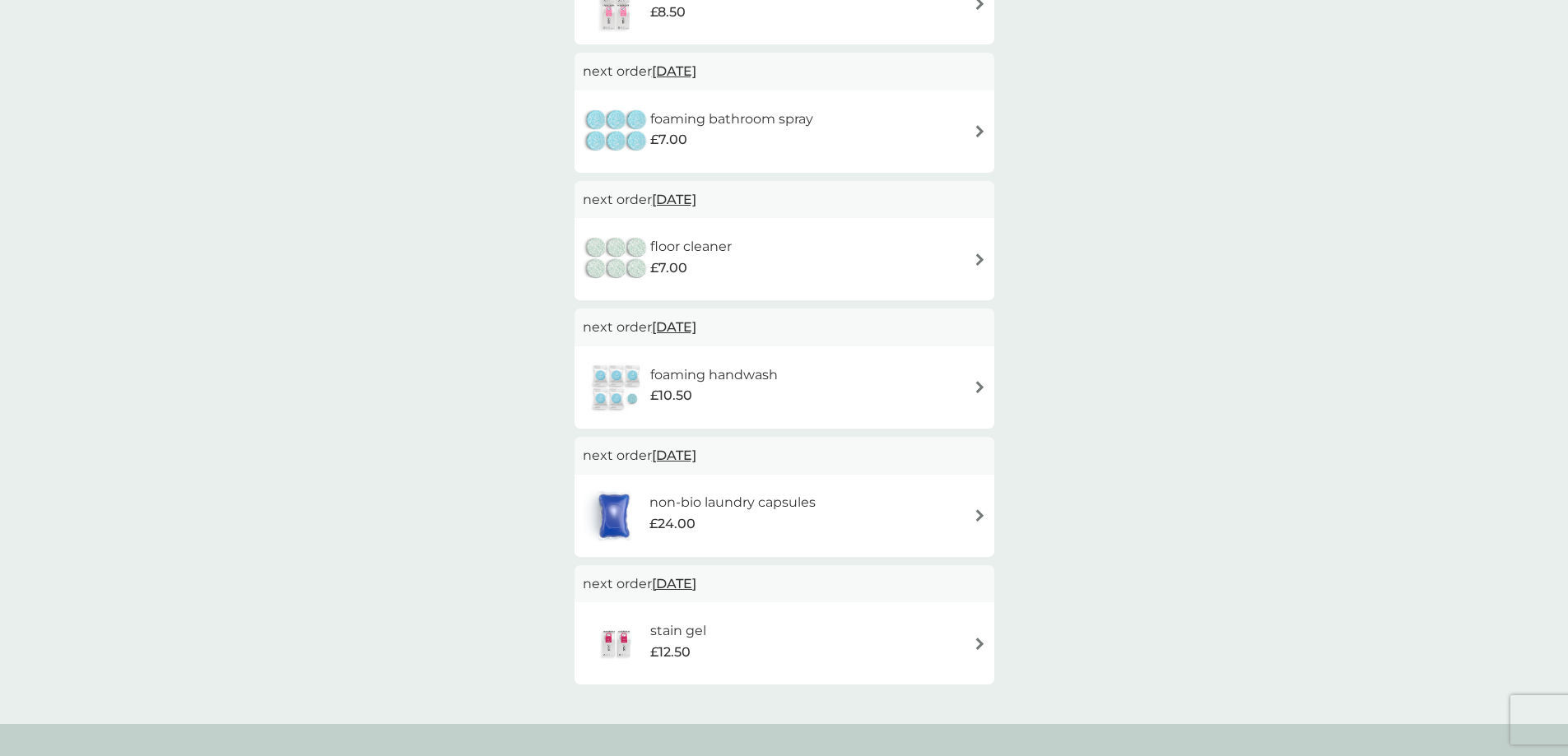
click at [689, 456] on span "10 Dec 2025" at bounding box center [673, 456] width 45 height 32
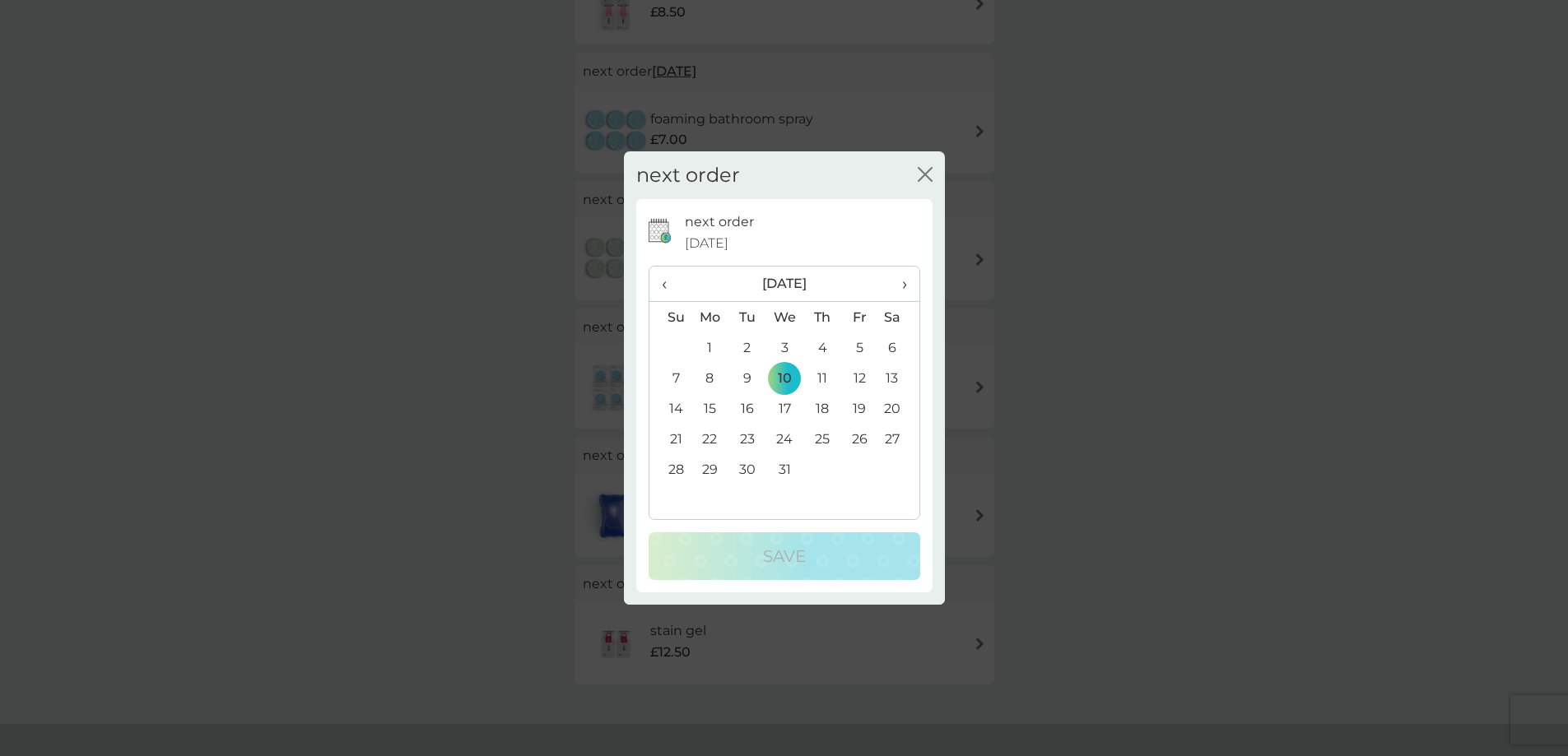
click at [662, 284] on span "‹" at bounding box center [670, 283] width 17 height 34
click at [662, 288] on span "‹" at bounding box center [670, 283] width 17 height 34
click at [861, 436] on td "26" at bounding box center [859, 439] width 37 height 30
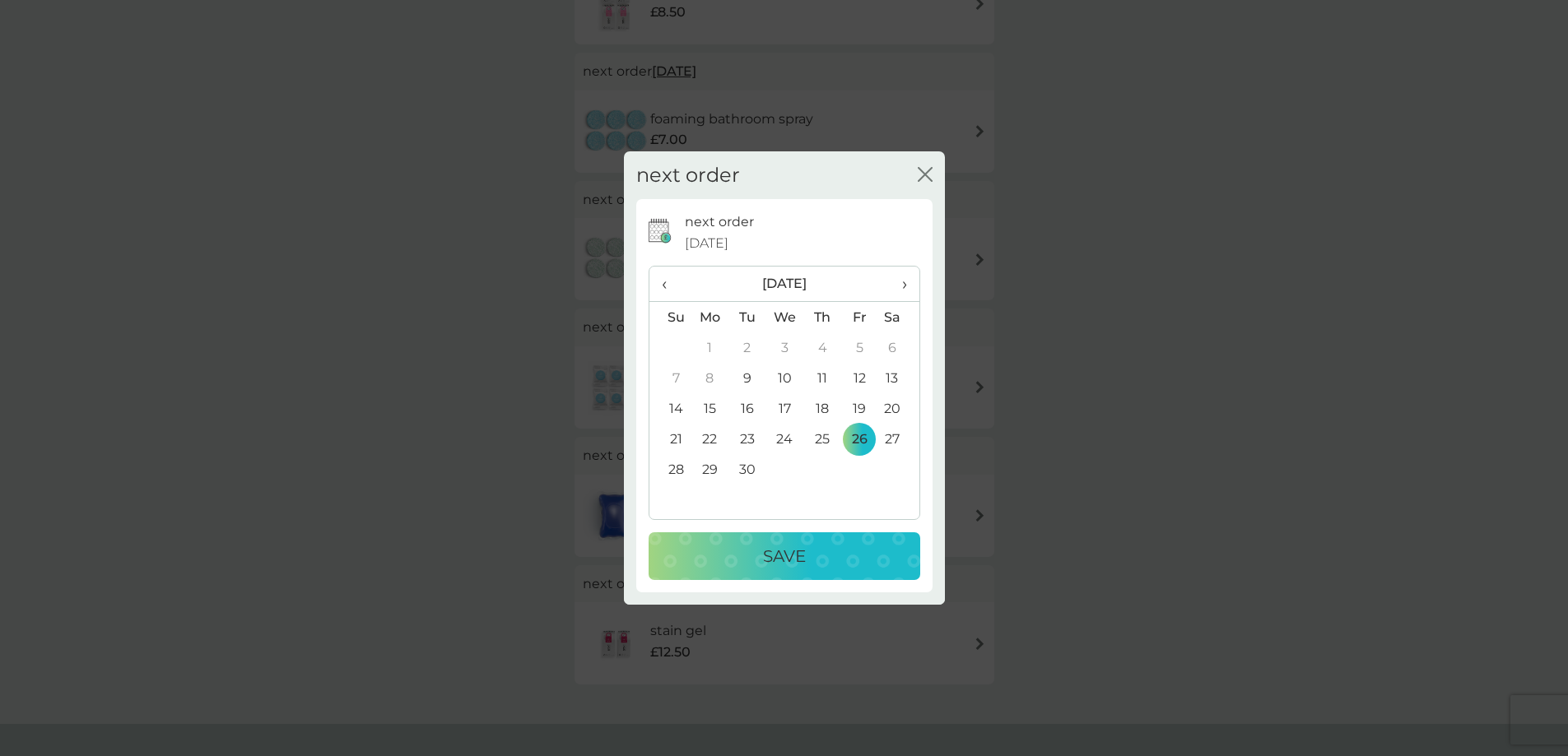
click at [851, 561] on div "Save" at bounding box center [784, 556] width 239 height 27
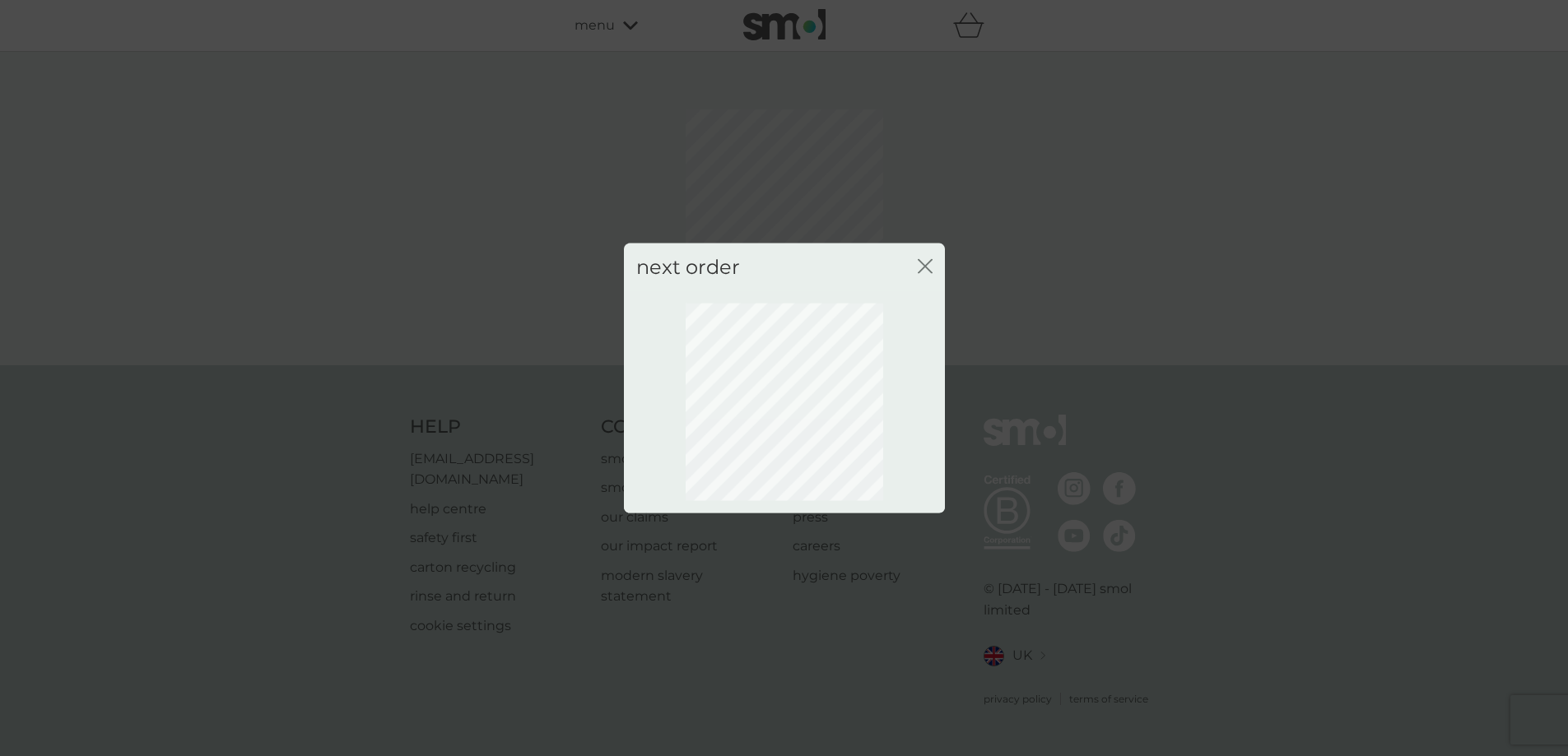
scroll to position [0, 0]
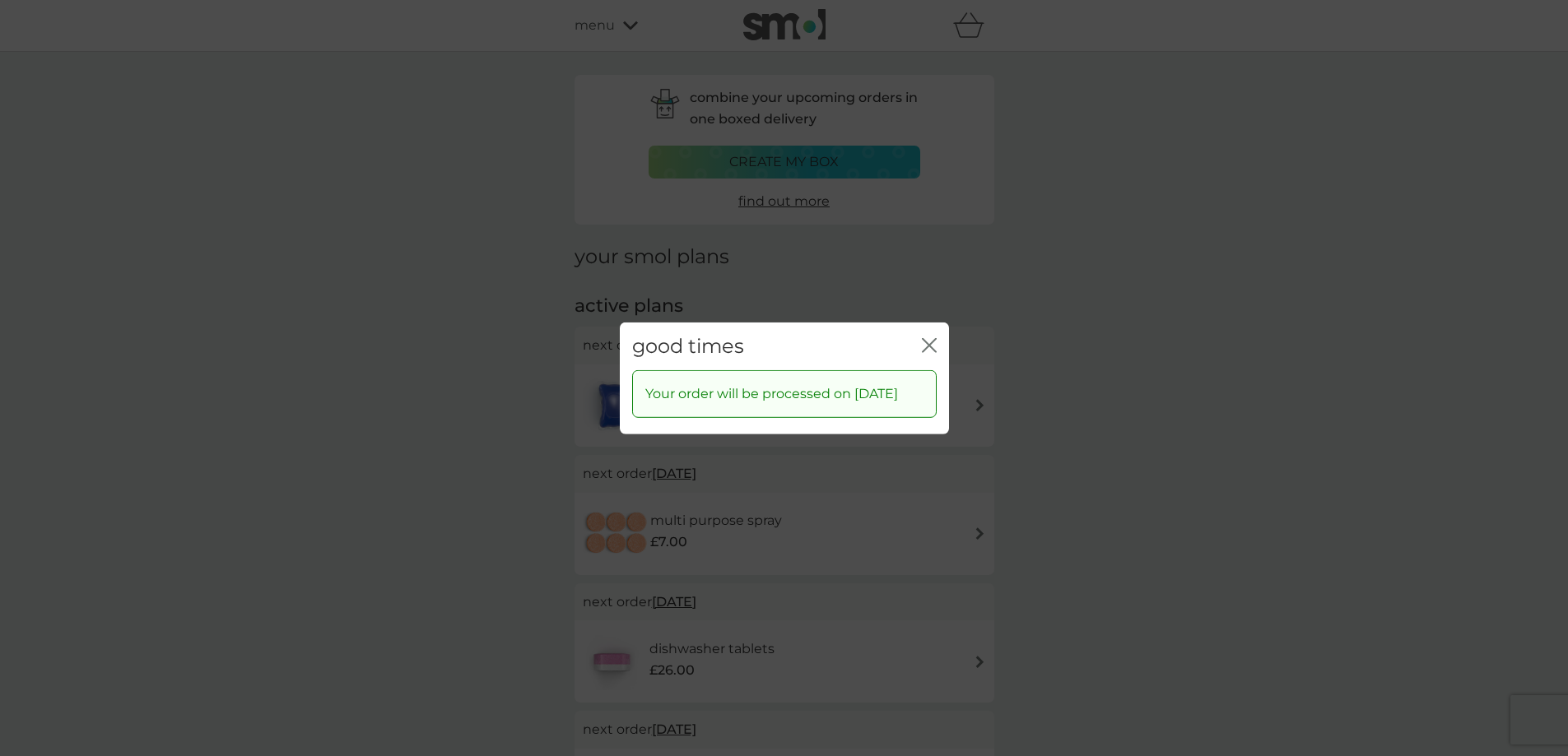
click at [920, 328] on div "good times close" at bounding box center [784, 345] width 329 height 48
click at [931, 338] on icon "close" at bounding box center [929, 345] width 15 height 15
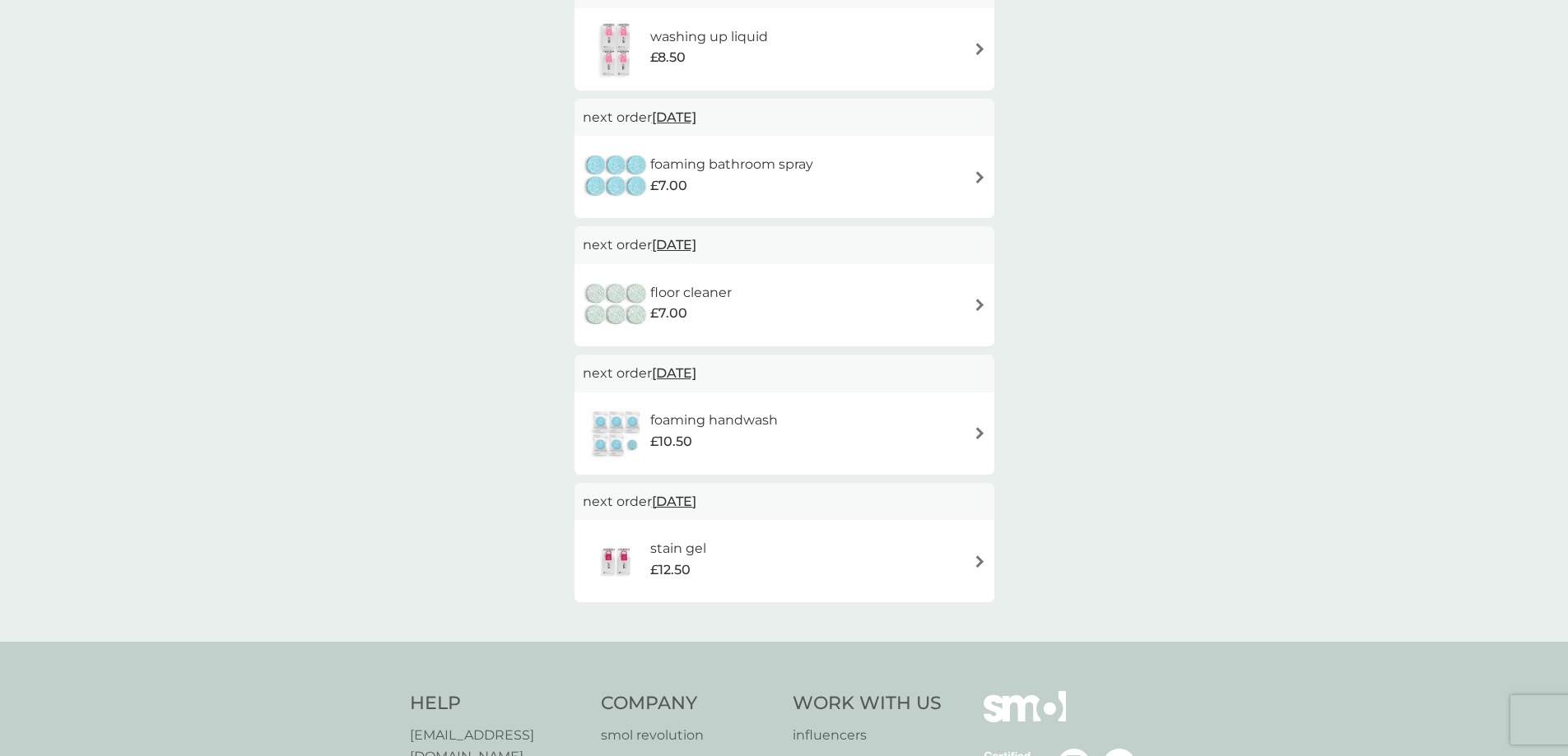
scroll to position [823, 0]
